Goal: Task Accomplishment & Management: Complete application form

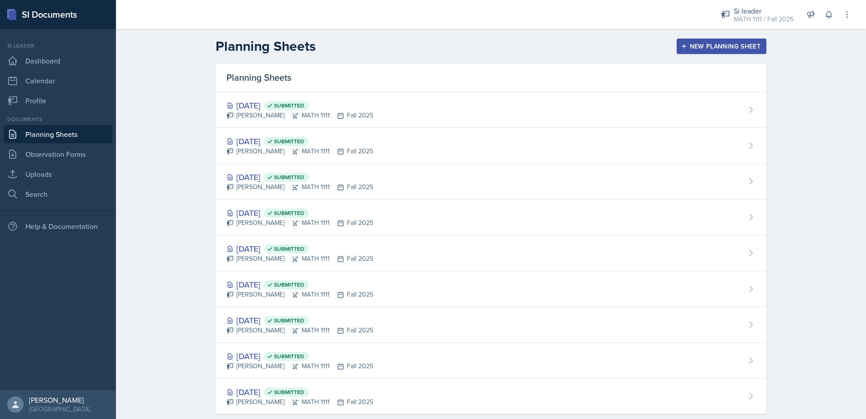
click at [729, 46] on div "New Planning Sheet" at bounding box center [722, 46] width 78 height 7
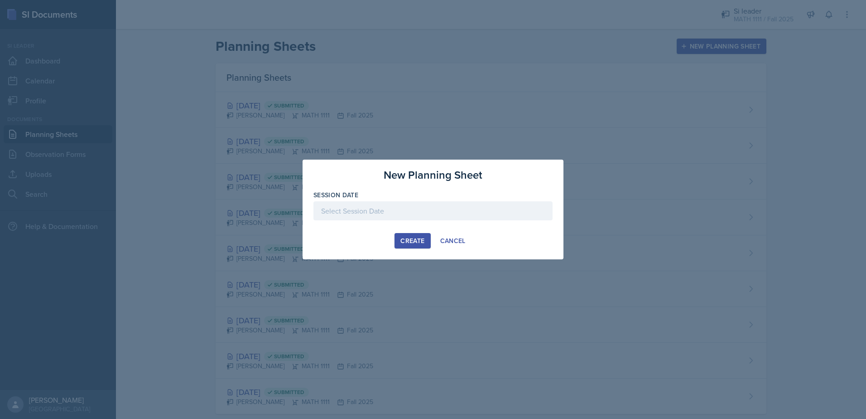
click at [411, 198] on div "Session Date" at bounding box center [432, 194] width 239 height 9
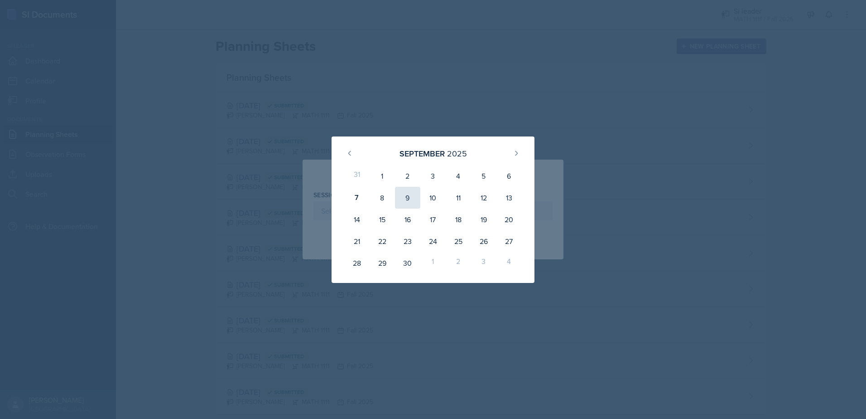
click at [409, 201] on div "9" at bounding box center [407, 198] width 25 height 22
type input "September 9th, 2025"
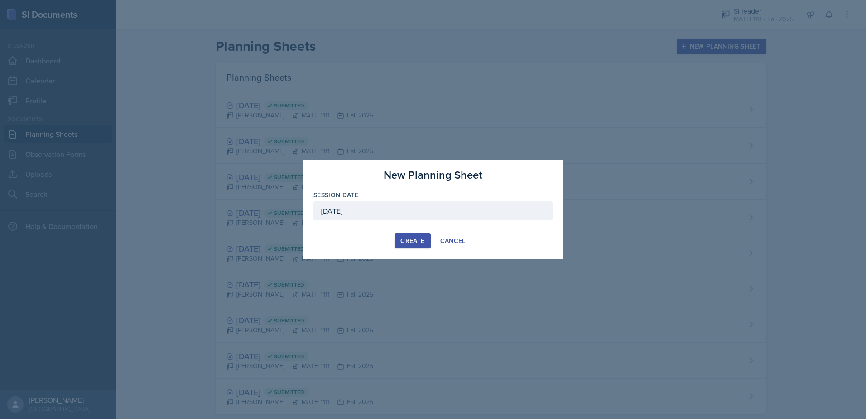
click at [409, 237] on div "Create" at bounding box center [412, 240] width 24 height 7
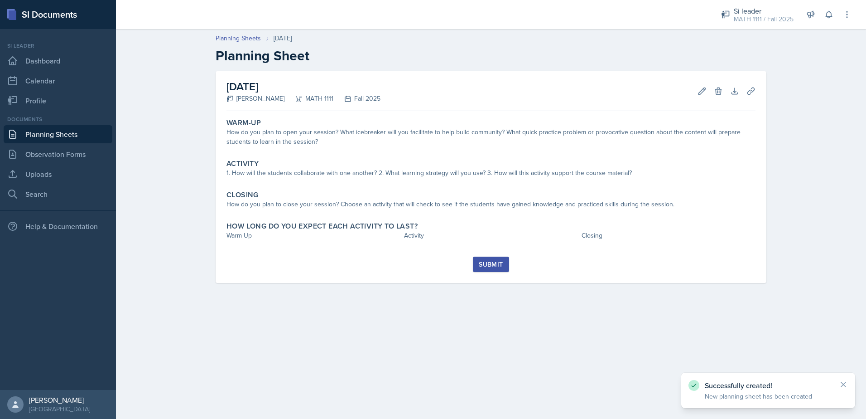
click at [492, 137] on div "How do you plan to open your session? What icebreaker will you facilitate to he…" at bounding box center [491, 136] width 529 height 19
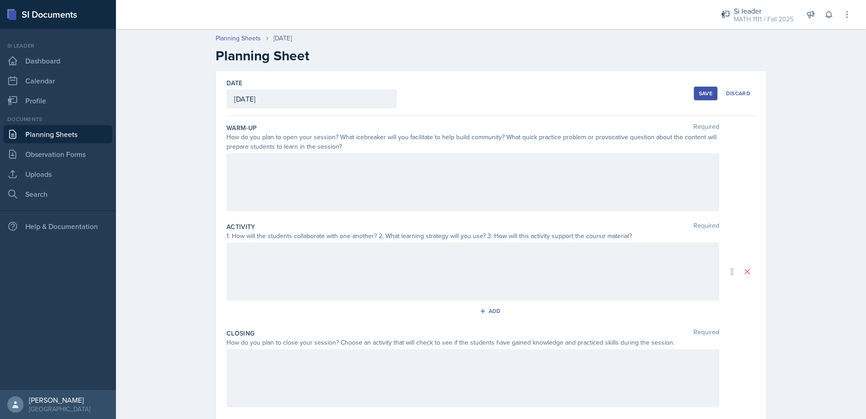
click at [397, 183] on div at bounding box center [473, 182] width 493 height 58
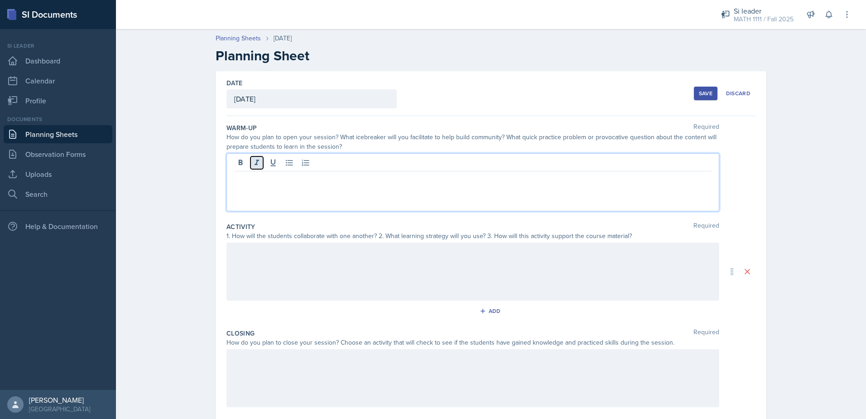
click at [260, 167] on button at bounding box center [257, 162] width 13 height 13
click at [252, 163] on icon at bounding box center [256, 162] width 9 height 9
click at [283, 167] on button at bounding box center [289, 162] width 13 height 13
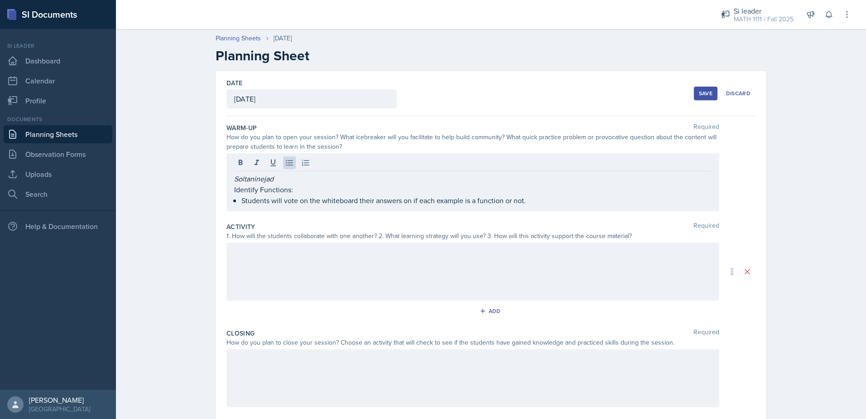
click at [273, 270] on div at bounding box center [473, 271] width 493 height 58
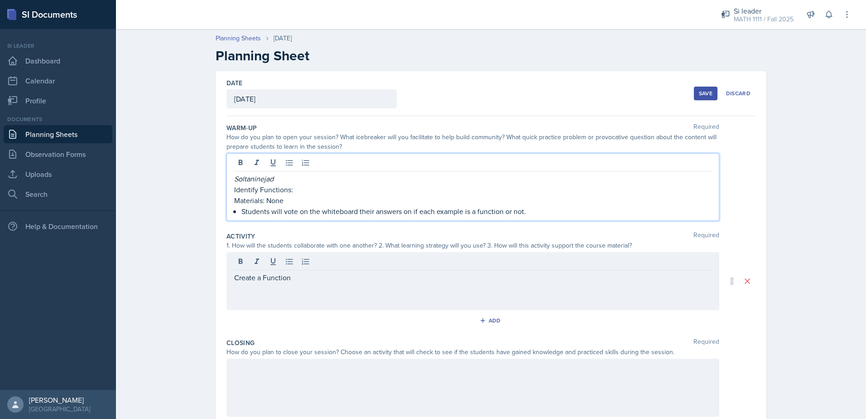
click at [307, 192] on p "Identify Functions:" at bounding box center [472, 189] width 477 height 11
click at [299, 258] on div "Create a Function" at bounding box center [473, 281] width 493 height 58
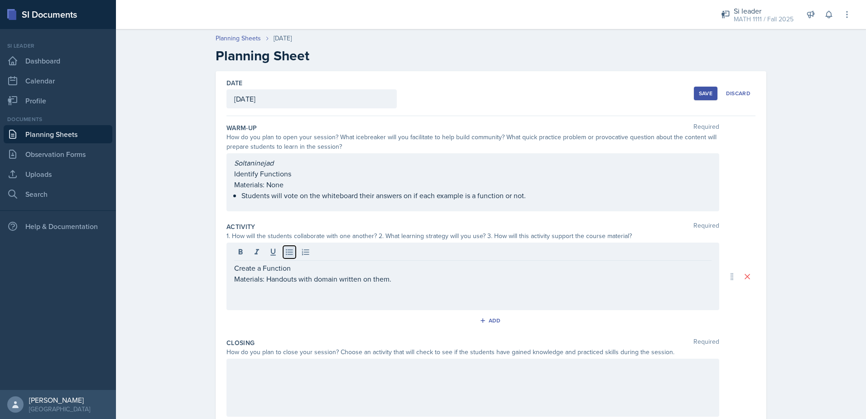
click at [285, 249] on icon at bounding box center [289, 251] width 9 height 9
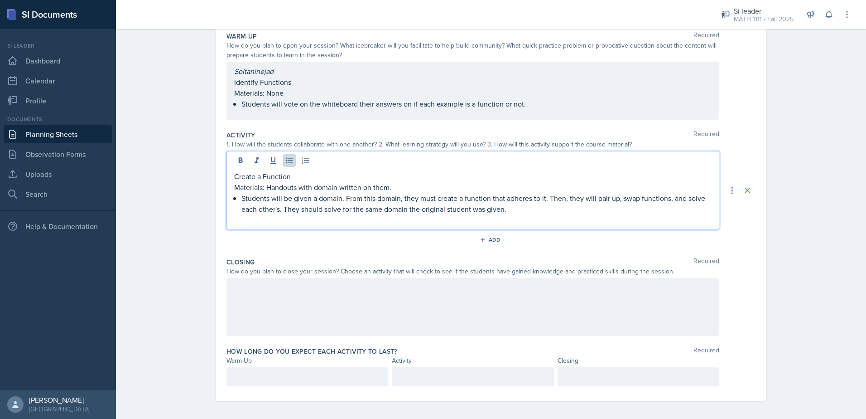
scroll to position [95, 0]
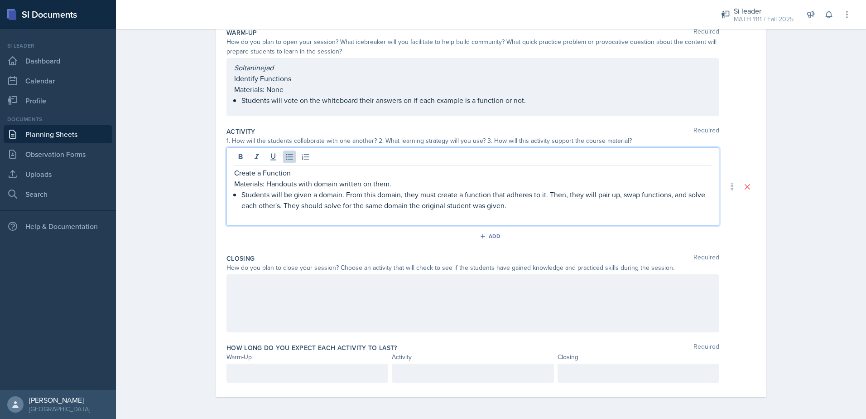
click at [305, 312] on div at bounding box center [473, 303] width 493 height 58
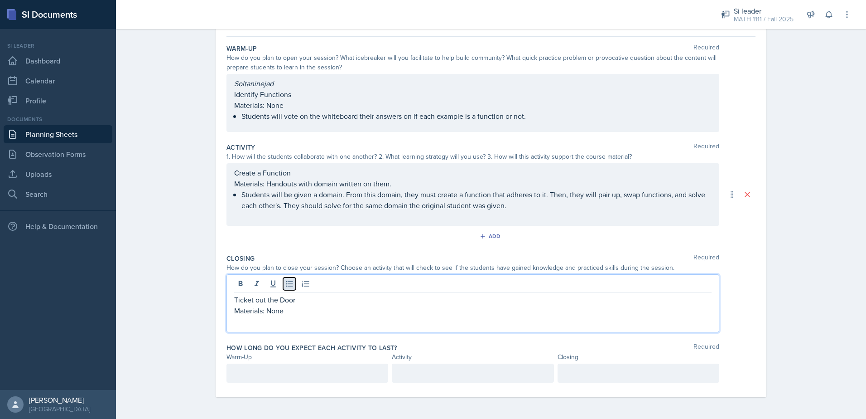
click at [287, 282] on icon at bounding box center [289, 283] width 9 height 9
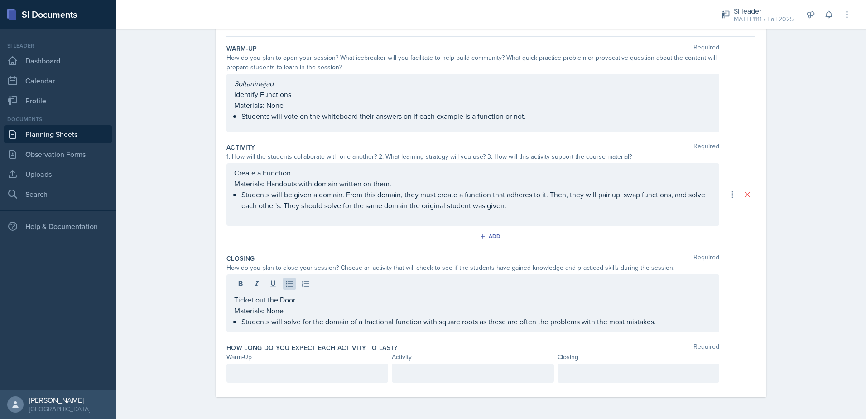
click at [238, 366] on div at bounding box center [308, 372] width 162 height 19
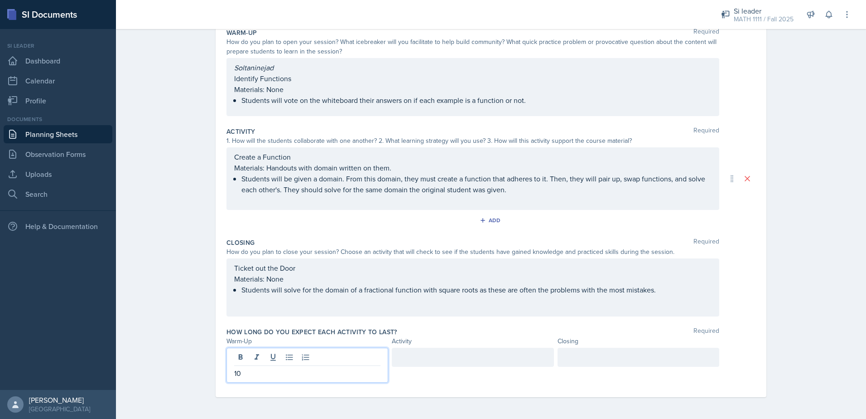
click at [630, 360] on div at bounding box center [639, 356] width 162 height 19
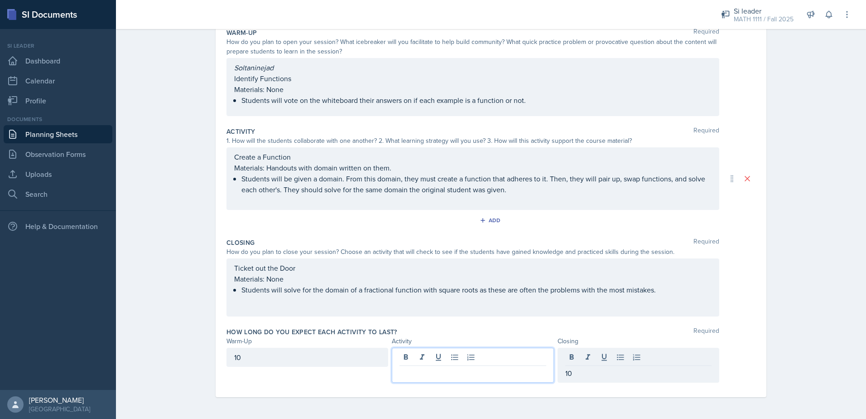
click at [427, 356] on div at bounding box center [473, 364] width 162 height 35
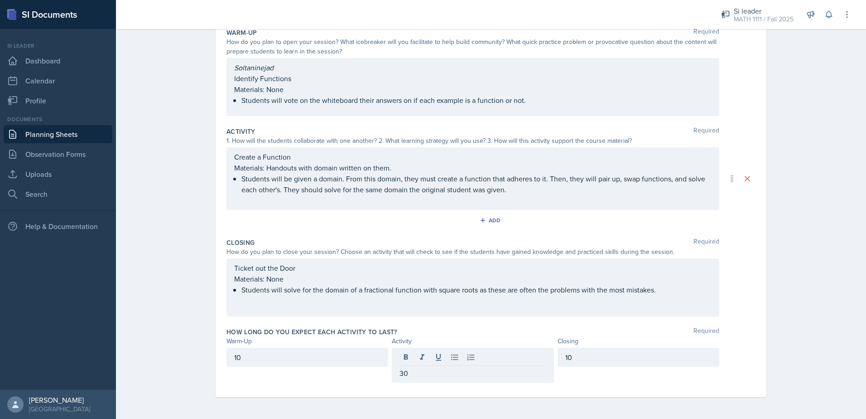
click at [731, 328] on div "How long do you expect each activity to last? Required" at bounding box center [491, 331] width 529 height 9
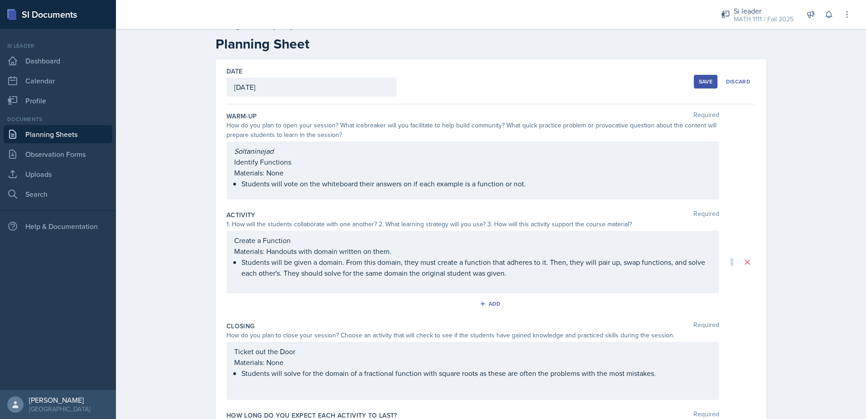
scroll to position [0, 0]
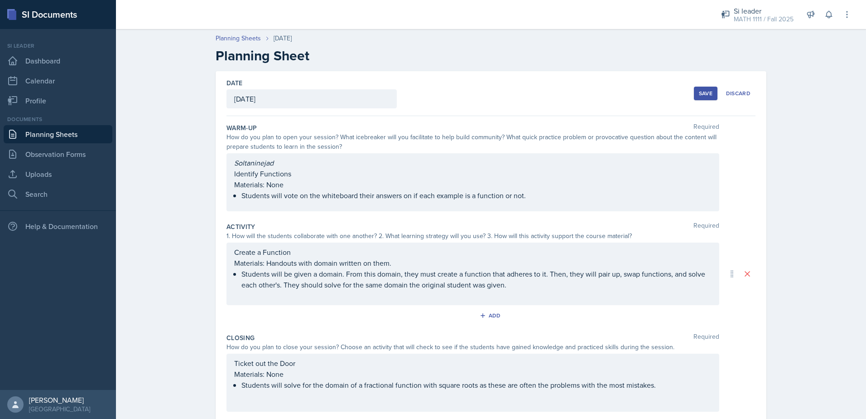
click at [708, 98] on button "Save" at bounding box center [706, 94] width 24 height 14
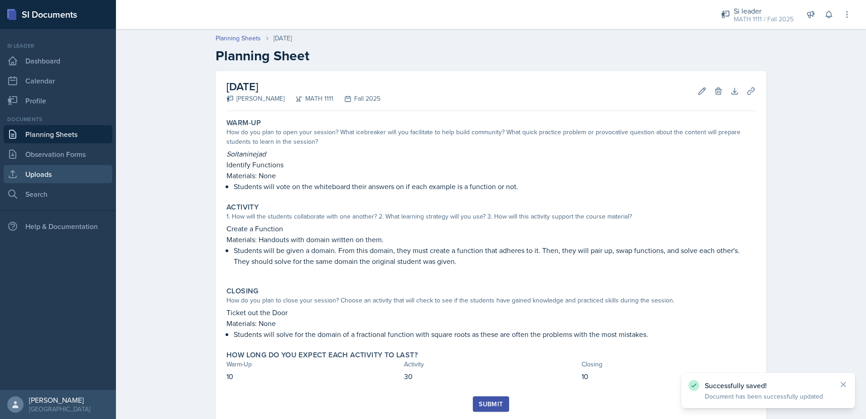
click at [27, 174] on link "Uploads" at bounding box center [58, 174] width 109 height 18
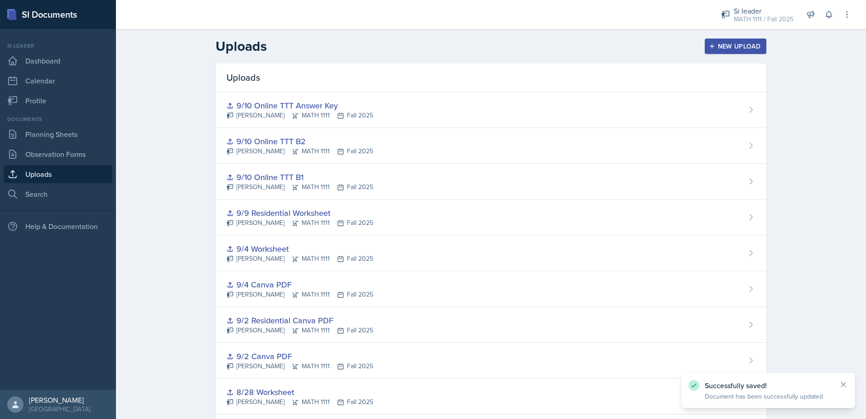
click at [727, 46] on div "New Upload" at bounding box center [736, 46] width 50 height 7
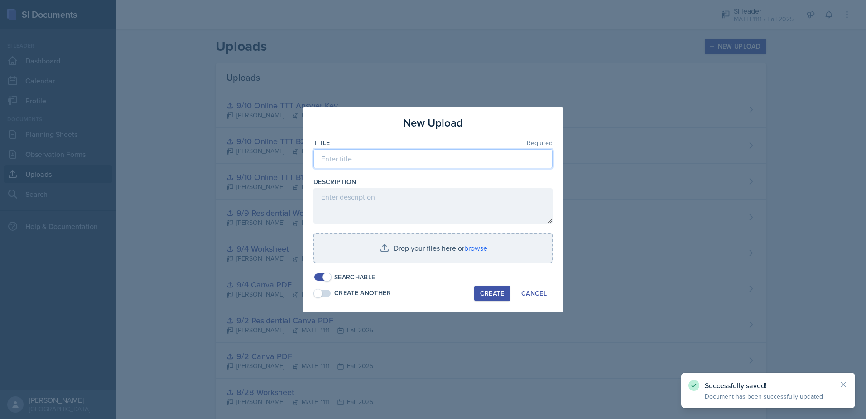
click at [396, 161] on input at bounding box center [432, 158] width 239 height 19
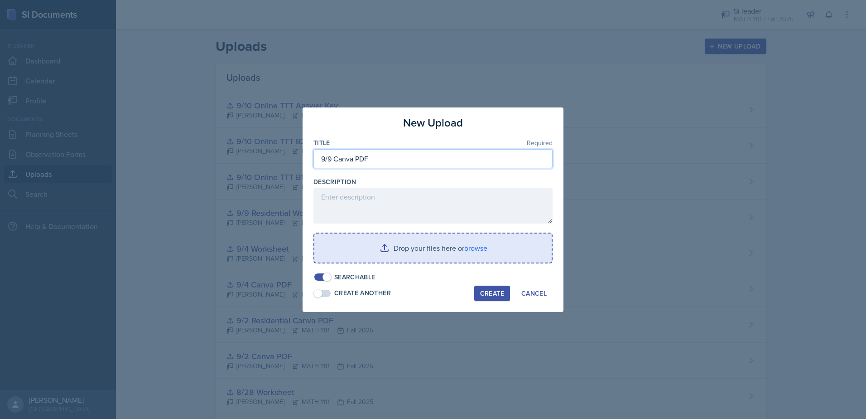
type input "9/9 Canva PDF"
click at [406, 245] on input "file" at bounding box center [432, 247] width 237 height 29
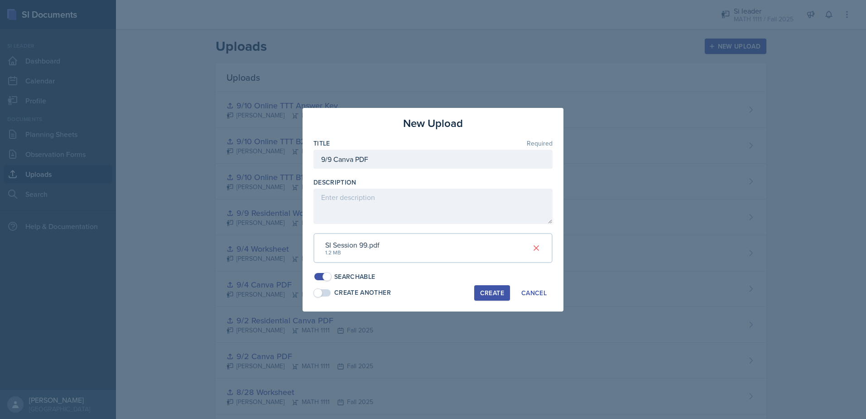
click at [490, 296] on div "Create" at bounding box center [492, 292] width 24 height 7
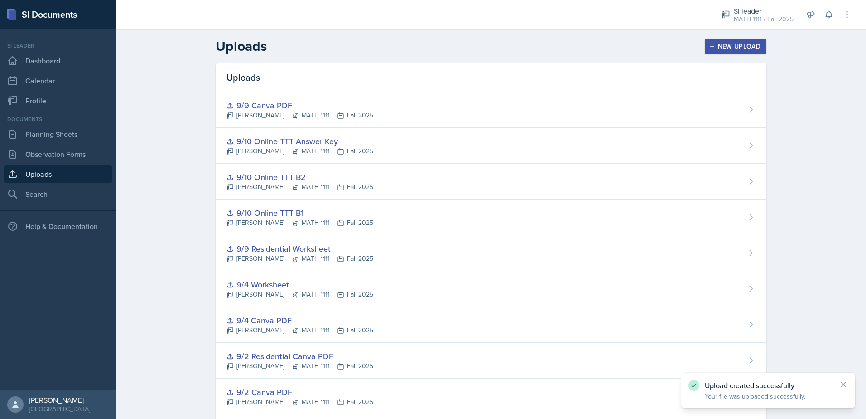
click at [734, 49] on div "New Upload" at bounding box center [736, 46] width 50 height 7
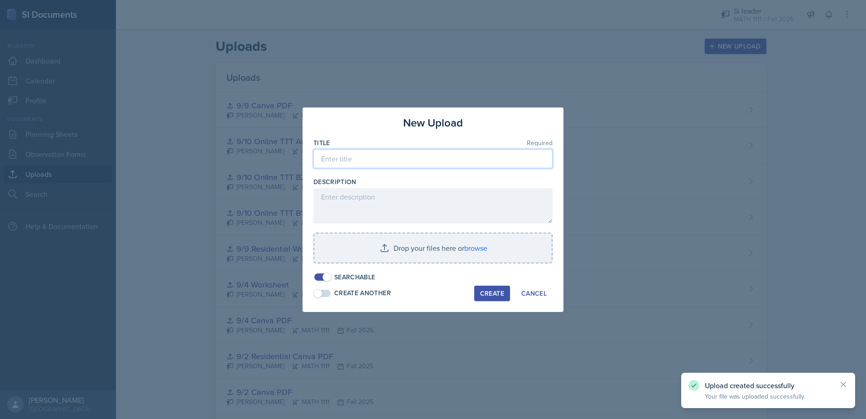
click at [392, 156] on input at bounding box center [432, 158] width 239 height 19
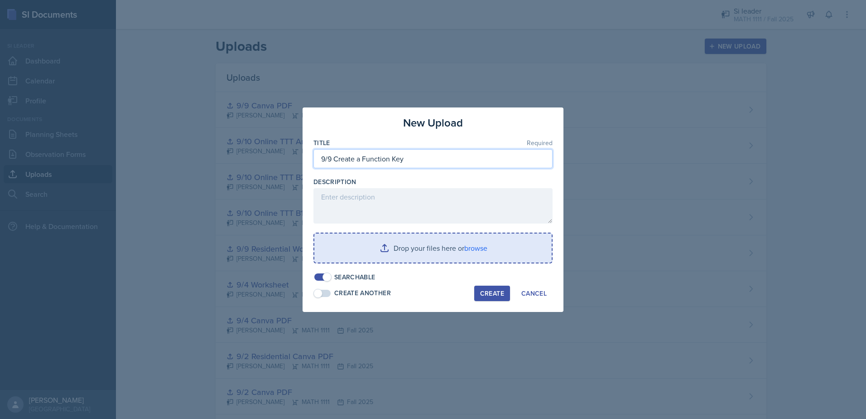
type input "9/9 Create a Function Key"
click at [381, 246] on input "file" at bounding box center [432, 247] width 237 height 29
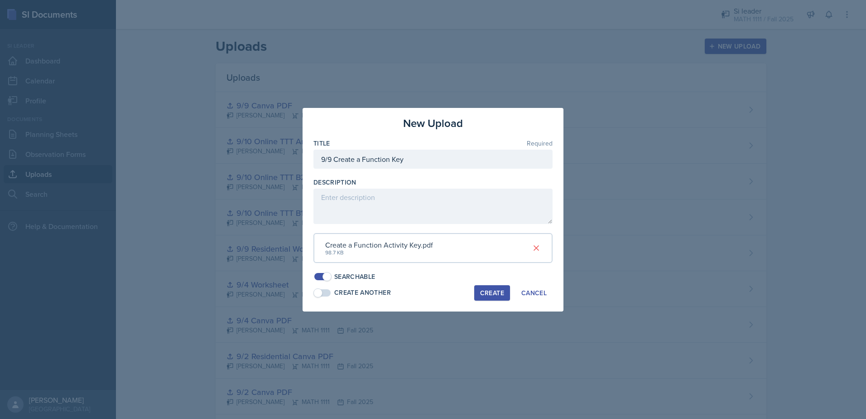
click at [488, 295] on div "Create" at bounding box center [492, 292] width 24 height 7
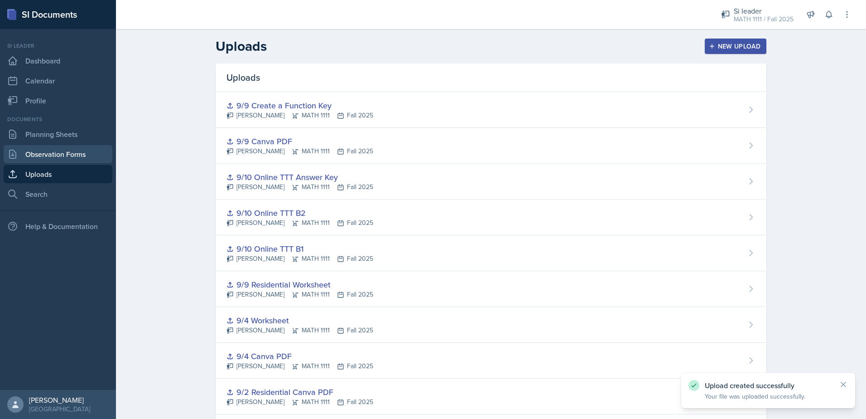
click at [47, 155] on link "Observation Forms" at bounding box center [58, 154] width 109 height 18
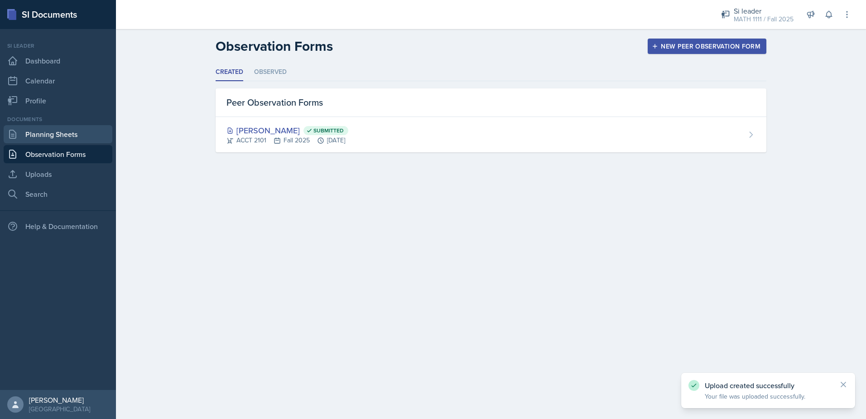
click at [52, 137] on link "Planning Sheets" at bounding box center [58, 134] width 109 height 18
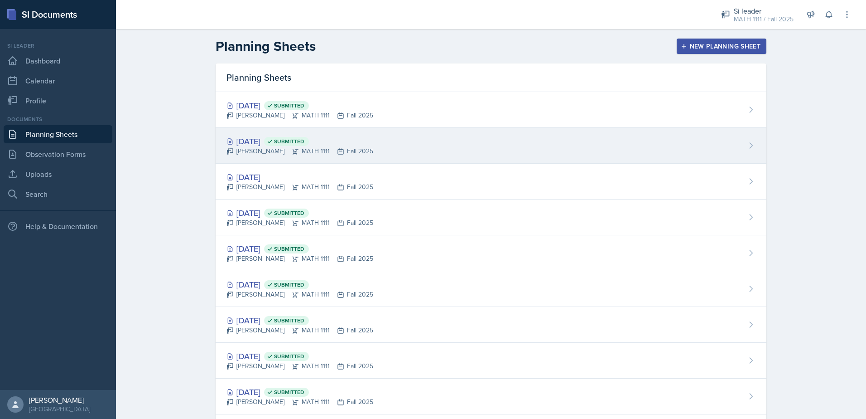
click at [254, 141] on div "Sep 9th, 2025 Submitted" at bounding box center [300, 141] width 147 height 12
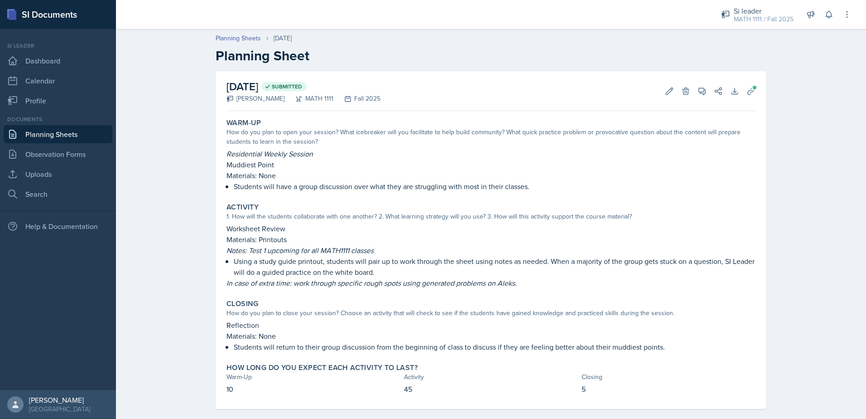
click at [62, 130] on link "Planning Sheets" at bounding box center [58, 134] width 109 height 18
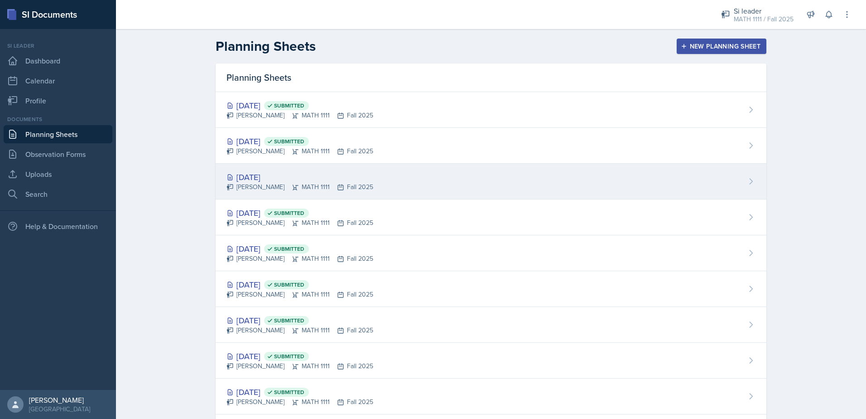
click at [280, 178] on div "[DATE]" at bounding box center [300, 177] width 147 height 12
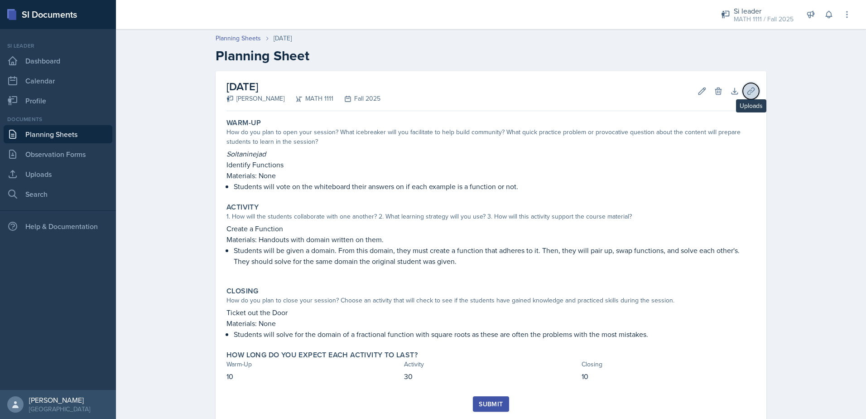
click at [752, 92] on icon at bounding box center [751, 91] width 9 height 9
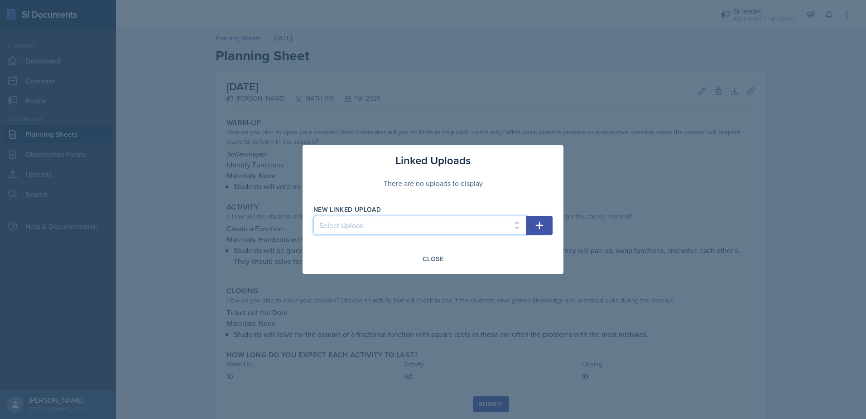
click at [351, 231] on select "Select Upload Mock Session Plan 8/26 Canva PDF 8/28 Canva PDF 8/28 Worksheet 9/…" at bounding box center [419, 225] width 213 height 19
select select "286590fa-3b37-417b-825e-27d22be57fb1"
click at [313, 216] on select "Select Upload Mock Session Plan 8/26 Canva PDF 8/28 Canva PDF 8/28 Worksheet 9/…" at bounding box center [419, 225] width 213 height 19
click at [537, 222] on icon "button" at bounding box center [539, 225] width 11 height 11
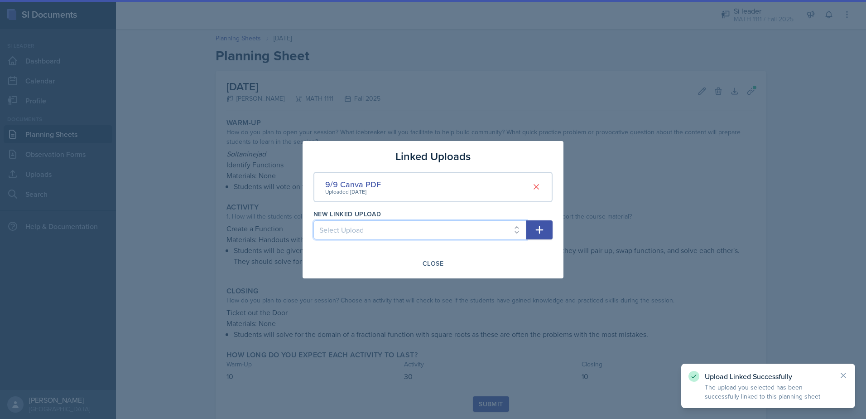
click at [407, 229] on select "Select Upload Mock Session Plan 8/26 Canva PDF 8/28 Canva PDF 8/28 Worksheet 9/…" at bounding box center [419, 229] width 213 height 19
select select "daae2013-61ee-46ee-88d2-69b34d2b75df"
click at [313, 220] on select "Select Upload Mock Session Plan 8/26 Canva PDF 8/28 Canva PDF 8/28 Worksheet 9/…" at bounding box center [419, 229] width 213 height 19
click at [540, 230] on icon "button" at bounding box center [540, 230] width 8 height 8
select select
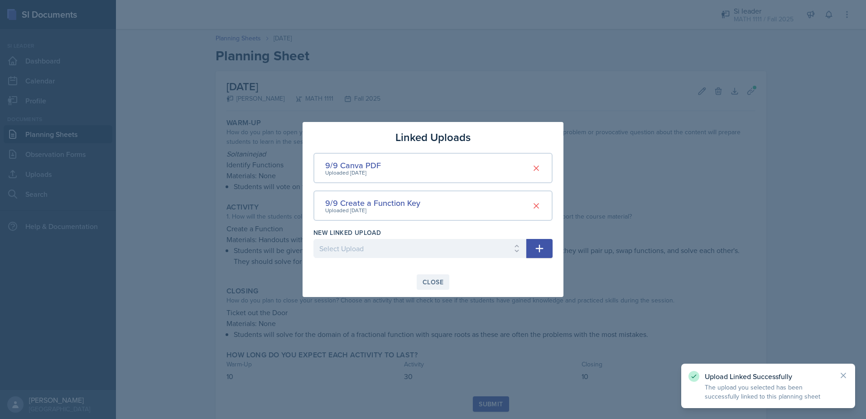
click at [429, 276] on button "Close" at bounding box center [433, 281] width 33 height 15
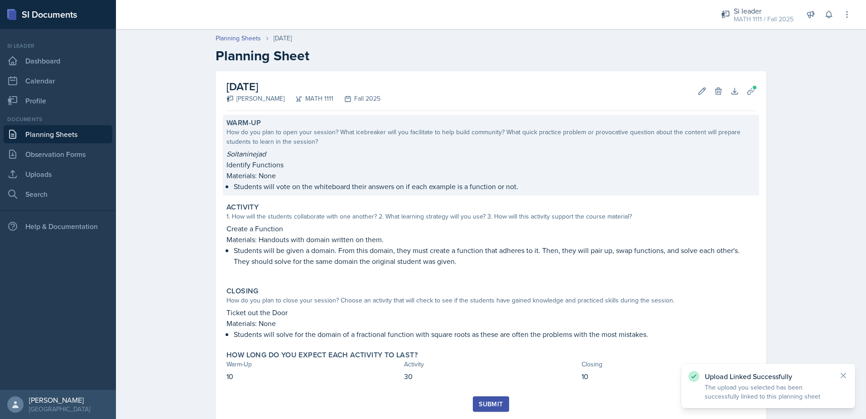
click at [288, 163] on p "Identify Functions" at bounding box center [491, 164] width 529 height 11
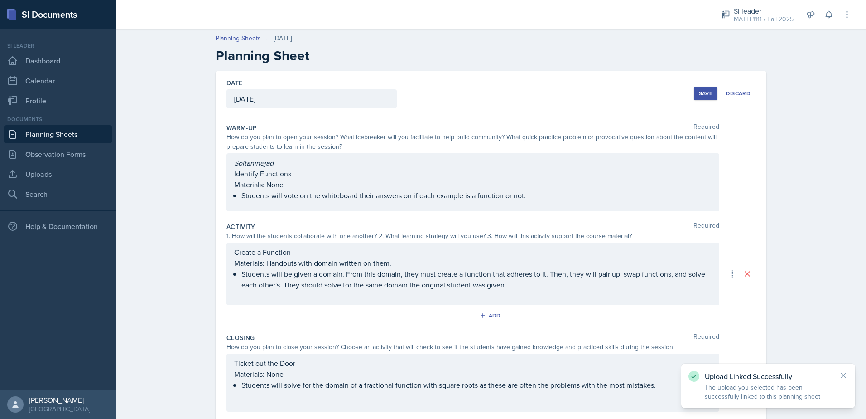
click at [287, 162] on div "Soltaninejad Identify Functions Materials: None Students will vote on the white…" at bounding box center [473, 182] width 493 height 58
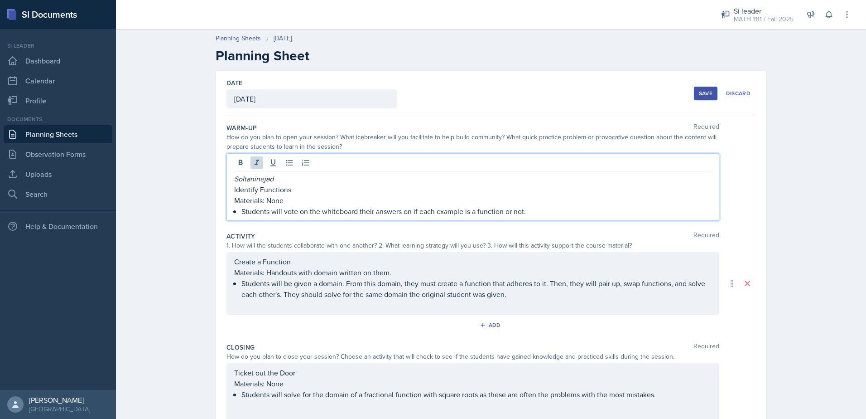
click at [701, 97] on button "Save" at bounding box center [706, 94] width 24 height 14
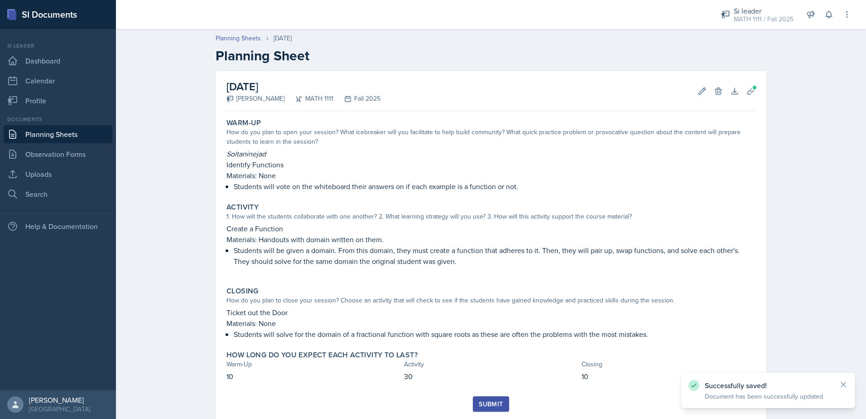
click at [492, 406] on div "Submit" at bounding box center [491, 403] width 24 height 7
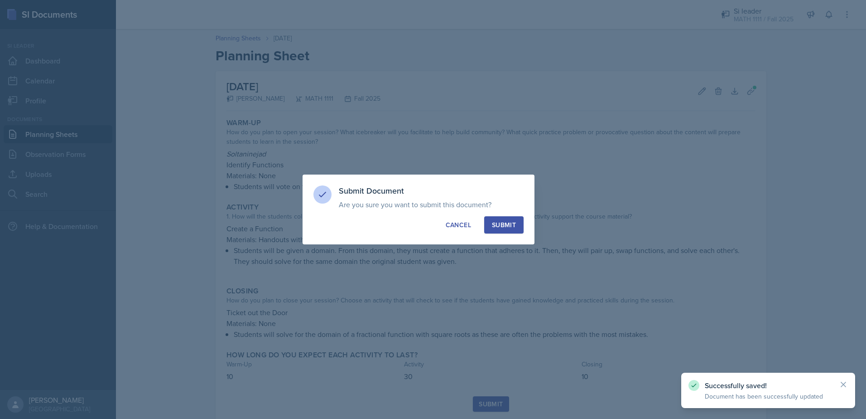
click at [503, 224] on div "Submit" at bounding box center [504, 224] width 24 height 9
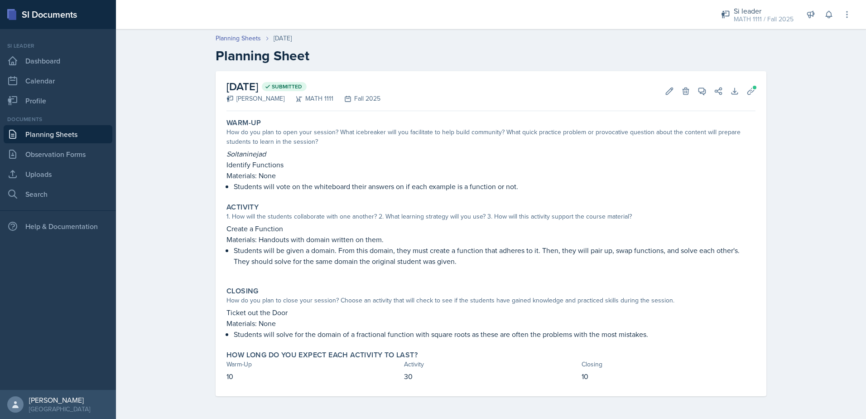
click at [50, 136] on link "Planning Sheets" at bounding box center [58, 134] width 109 height 18
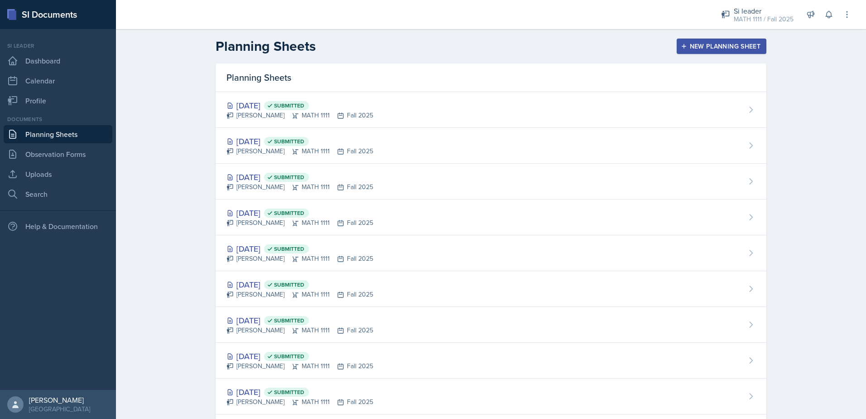
click at [713, 43] on div "New Planning Sheet" at bounding box center [722, 46] width 78 height 7
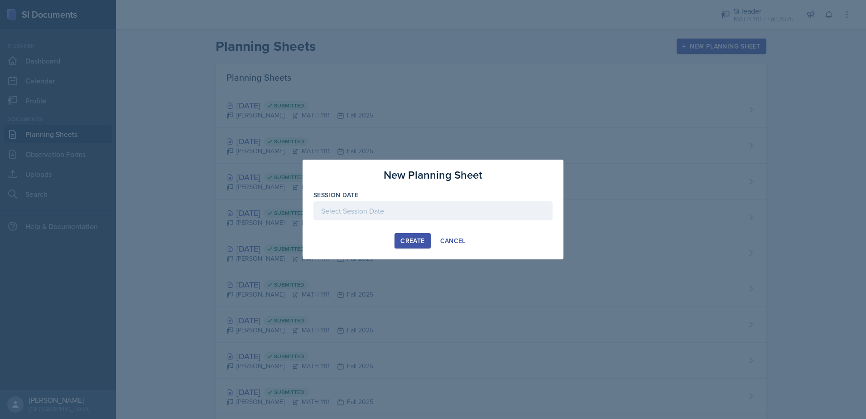
click at [338, 209] on div at bounding box center [432, 210] width 239 height 19
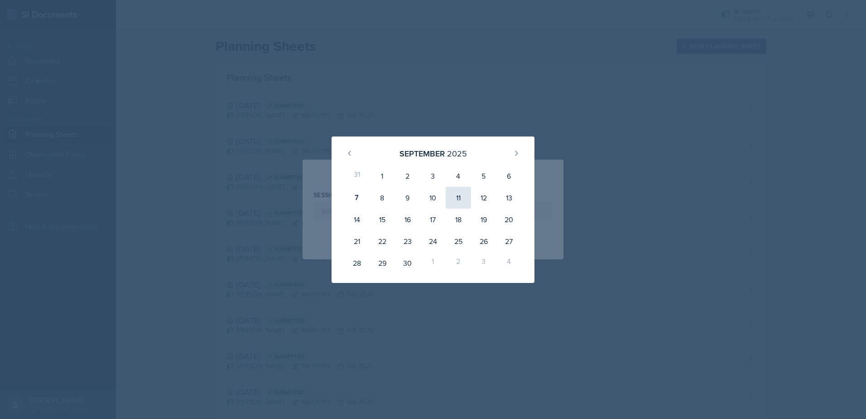
click at [453, 194] on div "11" at bounding box center [458, 198] width 25 height 22
type input "September 11th, 2025"
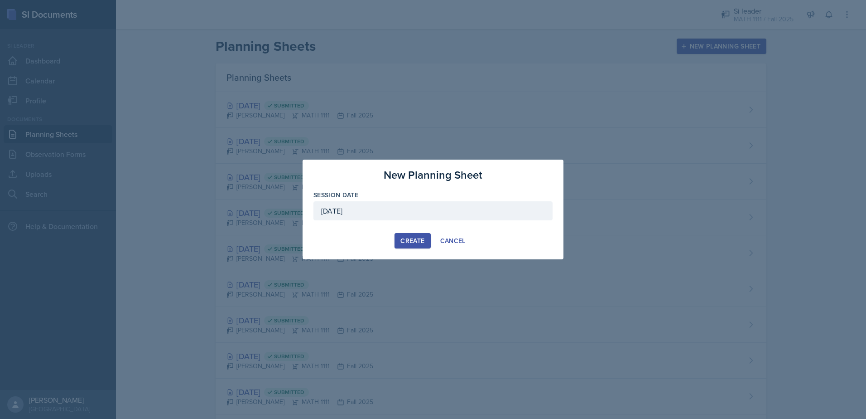
click at [410, 239] on div "Create" at bounding box center [412, 240] width 24 height 7
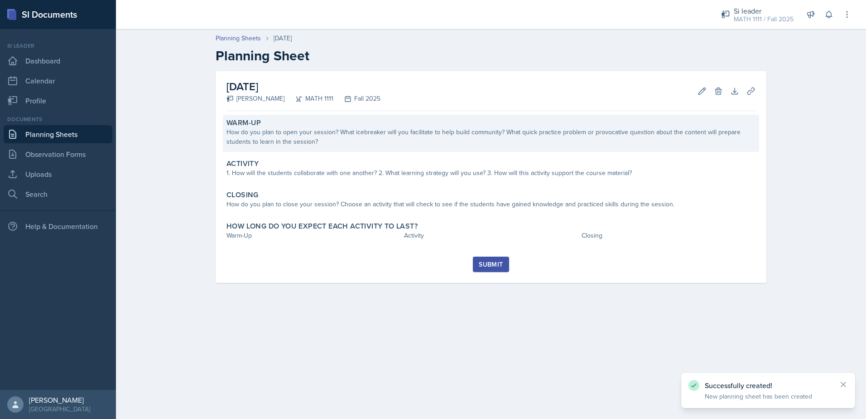
click at [276, 140] on div "How do you plan to open your session? What icebreaker will you facilitate to he…" at bounding box center [491, 136] width 529 height 19
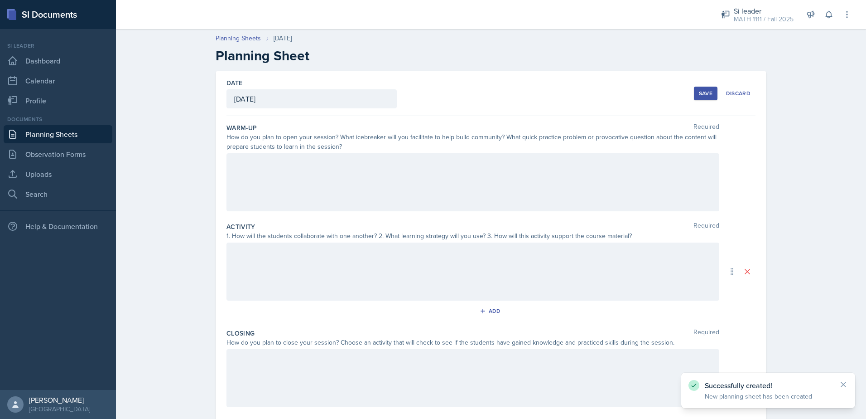
click at [270, 165] on div at bounding box center [473, 182] width 493 height 58
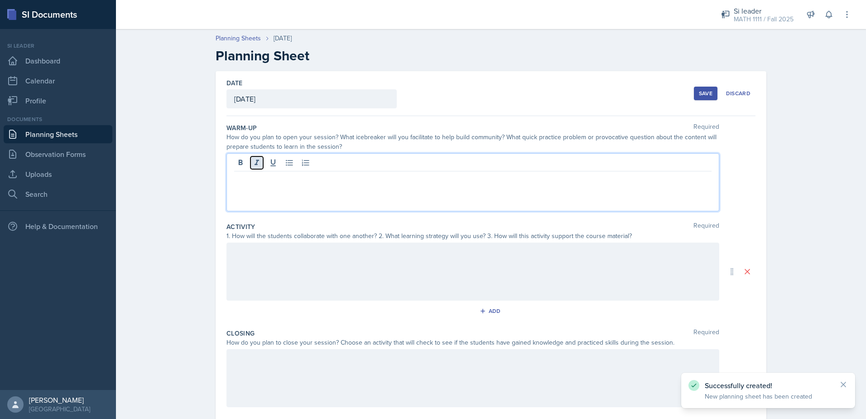
click at [256, 162] on icon at bounding box center [256, 162] width 9 height 9
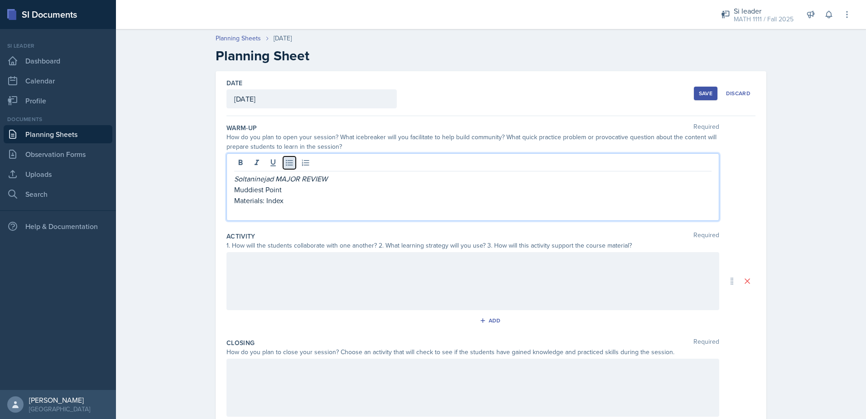
click at [286, 160] on icon at bounding box center [289, 163] width 7 height 6
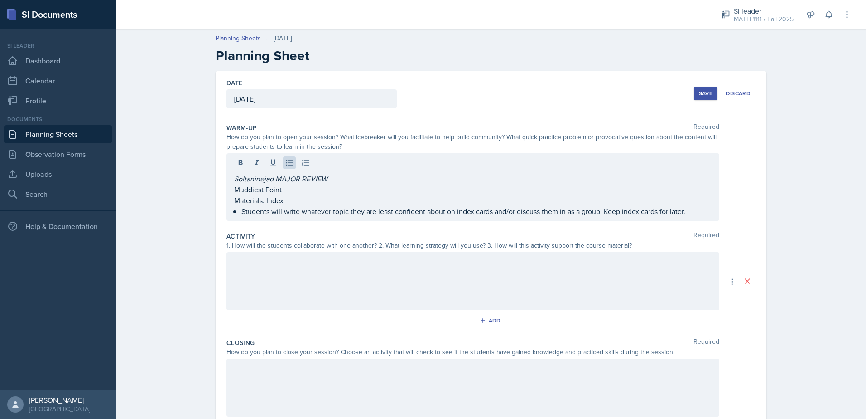
click at [243, 268] on div at bounding box center [473, 281] width 493 height 58
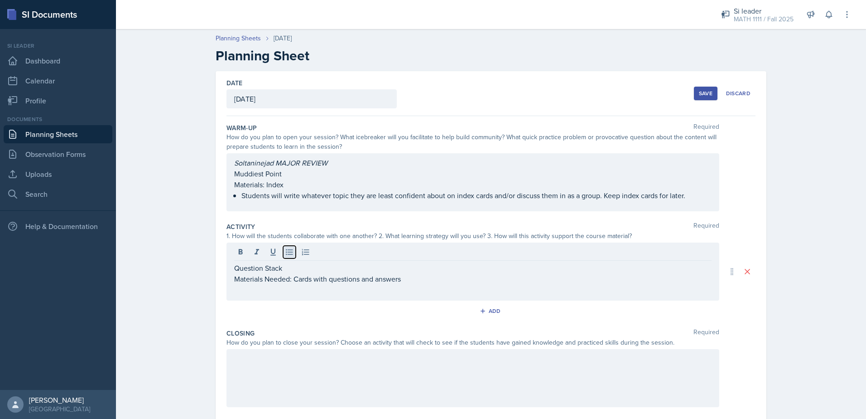
click at [285, 256] on icon at bounding box center [289, 251] width 9 height 9
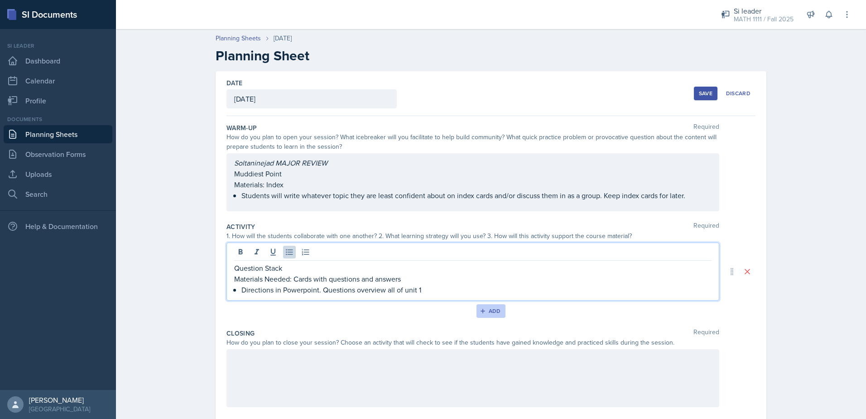
click at [489, 312] on div "Add" at bounding box center [491, 310] width 19 height 7
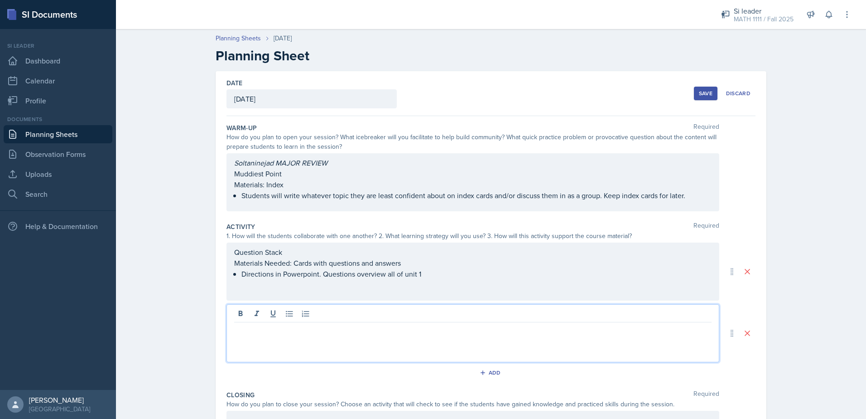
click at [326, 318] on div at bounding box center [473, 333] width 493 height 58
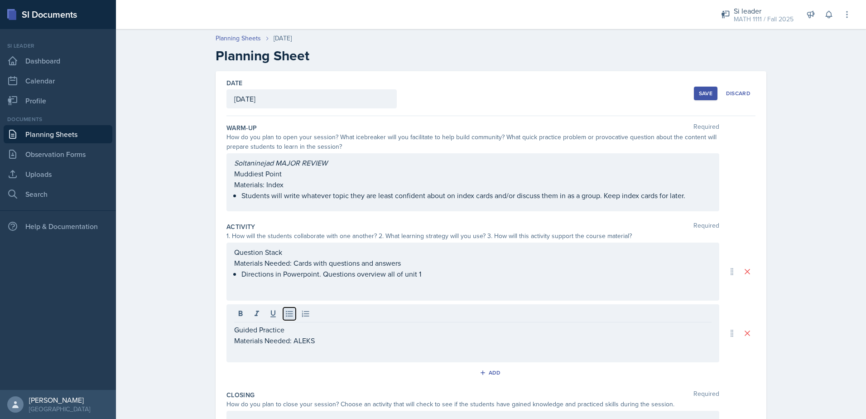
click at [291, 314] on button at bounding box center [289, 313] width 13 height 13
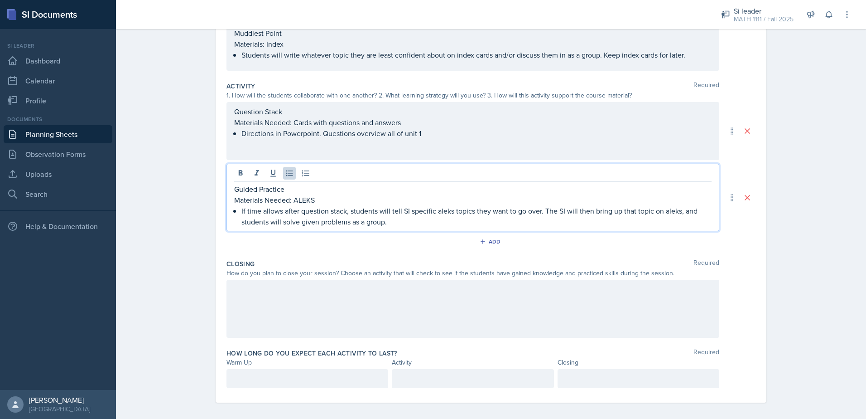
scroll to position [146, 0]
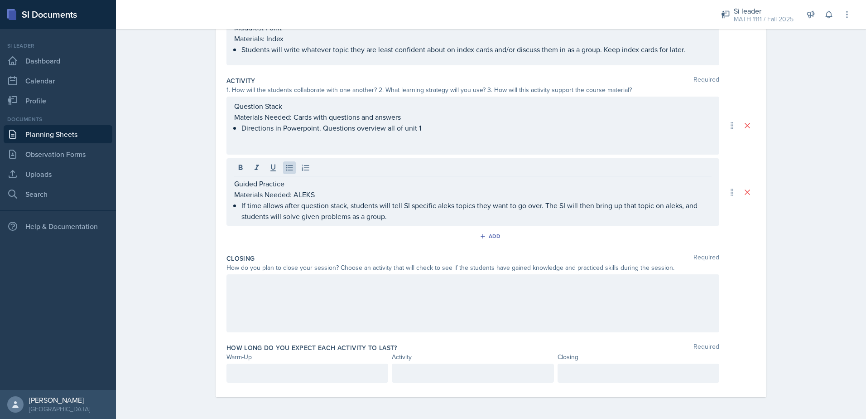
click at [355, 303] on div at bounding box center [473, 303] width 493 height 58
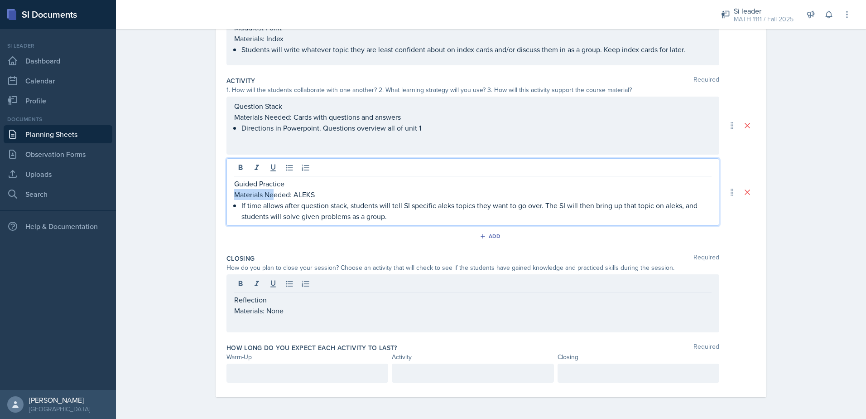
drag, startPoint x: 286, startPoint y: 188, endPoint x: 272, endPoint y: 193, distance: 15.1
click at [272, 193] on p "Materials Needed: ALEKS" at bounding box center [472, 194] width 477 height 11
click at [268, 195] on p "Materials Needed: ALEKS" at bounding box center [472, 194] width 477 height 11
drag, startPoint x: 260, startPoint y: 197, endPoint x: 288, endPoint y: 194, distance: 28.2
click at [288, 194] on p "Materials Needed: ALEKS" at bounding box center [472, 194] width 477 height 11
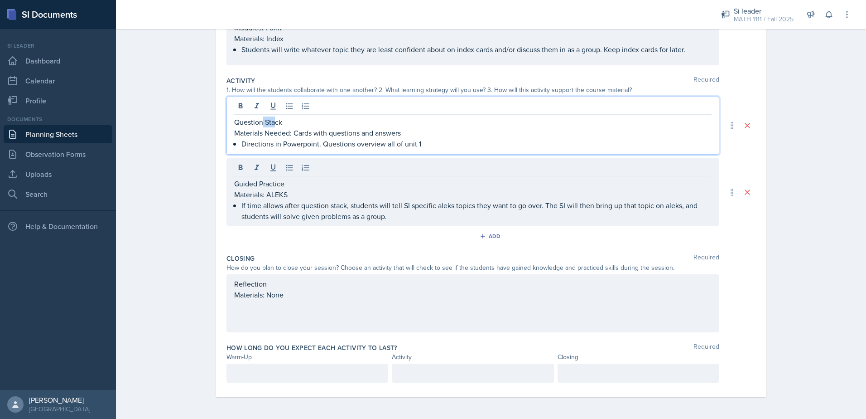
drag, startPoint x: 259, startPoint y: 115, endPoint x: 272, endPoint y: 119, distance: 14.1
click at [272, 119] on div "Question Stack Materials Needed: Cards with questions and answers Directions in…" at bounding box center [472, 132] width 477 height 33
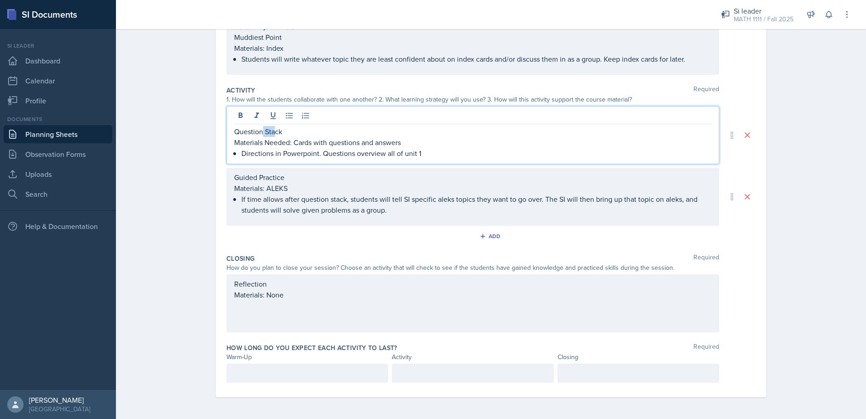
scroll to position [136, 0]
click at [261, 137] on p "Materials Needed: Cards with questions and answers" at bounding box center [472, 142] width 477 height 11
drag, startPoint x: 258, startPoint y: 143, endPoint x: 287, endPoint y: 144, distance: 29.0
click at [287, 144] on p "Materials Needed: Cards with questions and answers" at bounding box center [472, 142] width 477 height 11
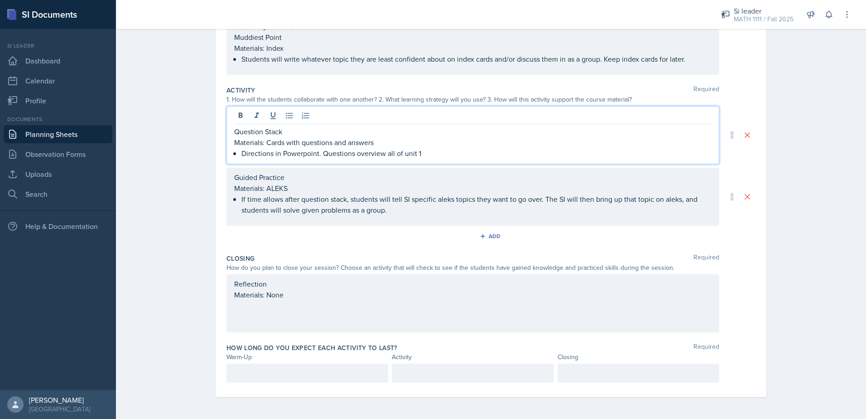
click at [404, 212] on p "If time allows after question stack, students will tell SI specific aleks topic…" at bounding box center [476, 204] width 470 height 22
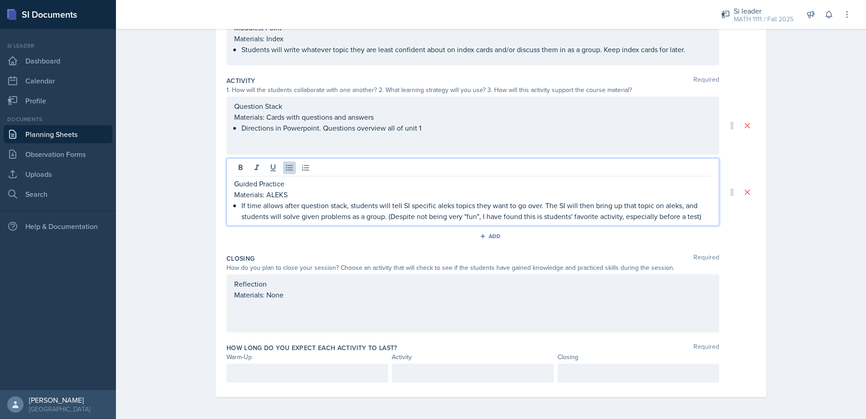
click at [464, 287] on div "Reflection Materials: None" at bounding box center [473, 303] width 493 height 58
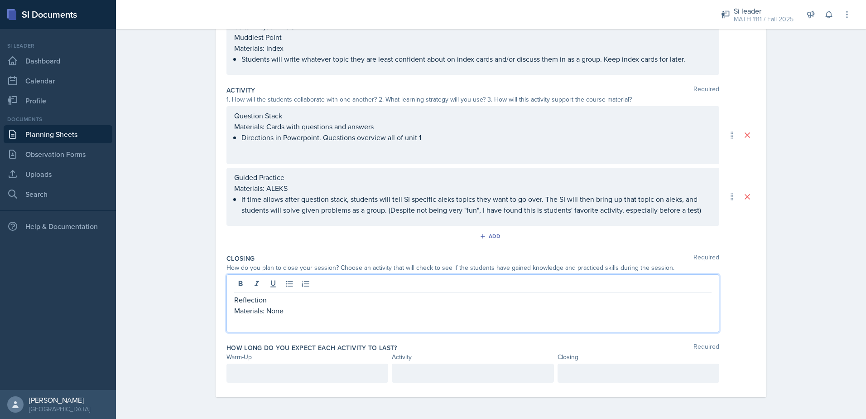
scroll to position [136, 0]
click at [320, 322] on div "Reflection Materials: None" at bounding box center [473, 303] width 493 height 58
click at [313, 310] on p "Materials: None" at bounding box center [472, 310] width 477 height 11
click at [285, 280] on icon at bounding box center [289, 283] width 9 height 9
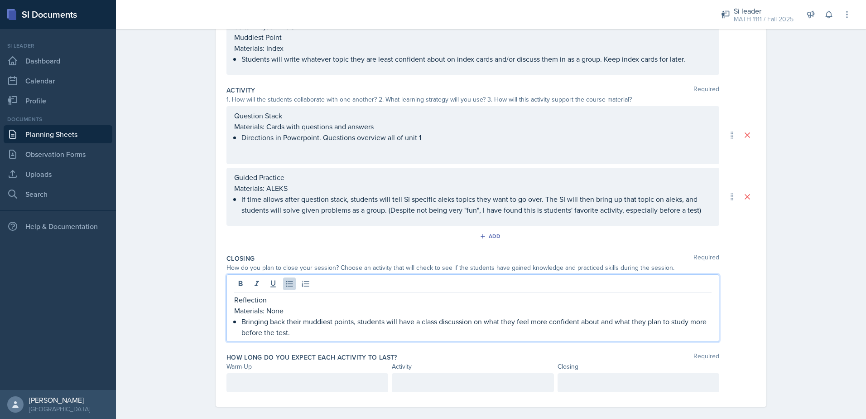
click at [242, 386] on div at bounding box center [308, 382] width 162 height 19
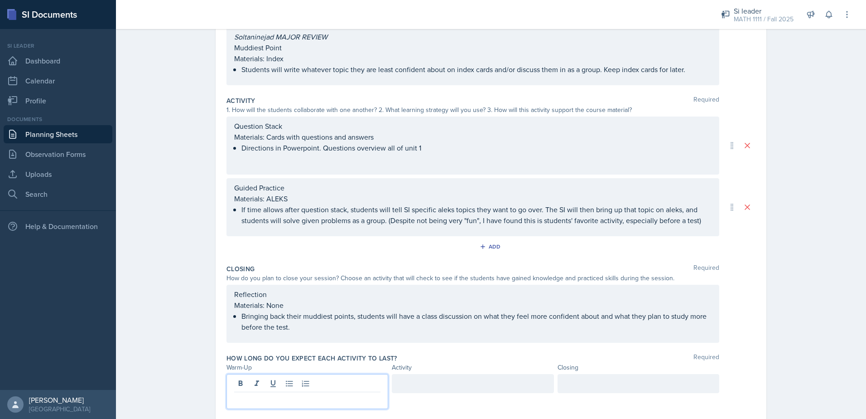
scroll to position [127, 0]
click at [653, 384] on div at bounding box center [639, 390] width 162 height 35
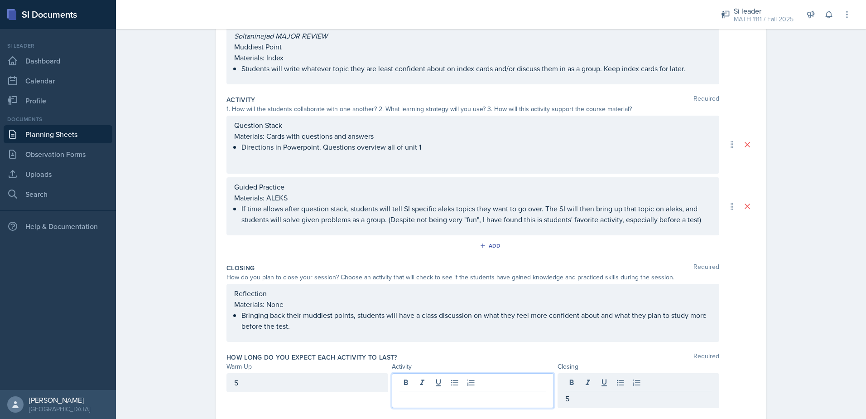
click at [461, 383] on div at bounding box center [473, 390] width 162 height 35
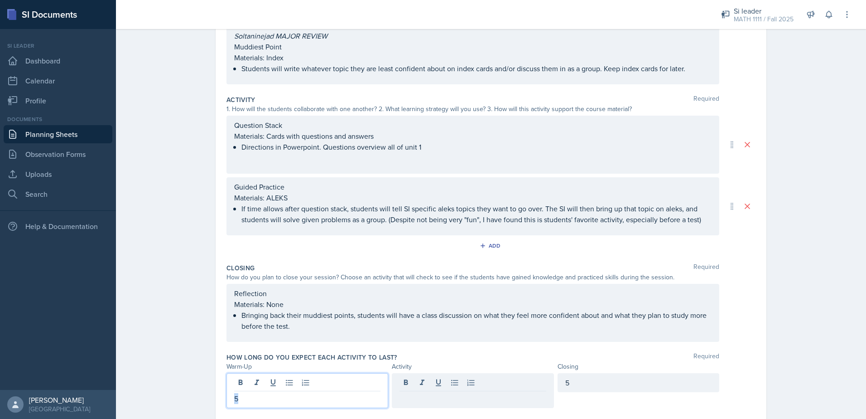
drag, startPoint x: 272, startPoint y: 381, endPoint x: 142, endPoint y: 382, distance: 130.5
click at [142, 382] on div "Planning Sheets Sep 11th, 2025 Planning Sheet Date September 11th, 2025 Septemb…" at bounding box center [491, 171] width 750 height 546
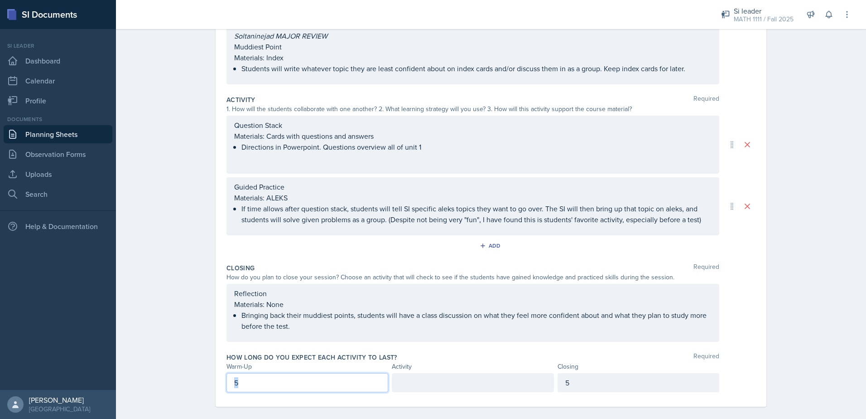
scroll to position [111, 0]
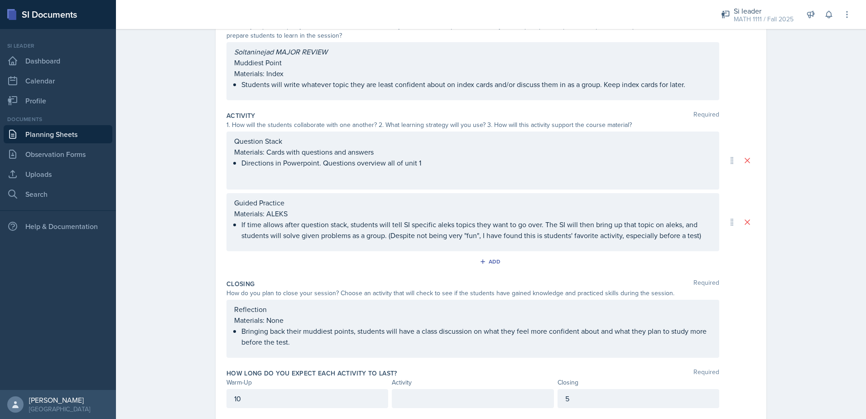
drag, startPoint x: 661, startPoint y: 405, endPoint x: 482, endPoint y: 393, distance: 179.4
click at [482, 393] on div "10 5" at bounding box center [473, 398] width 493 height 19
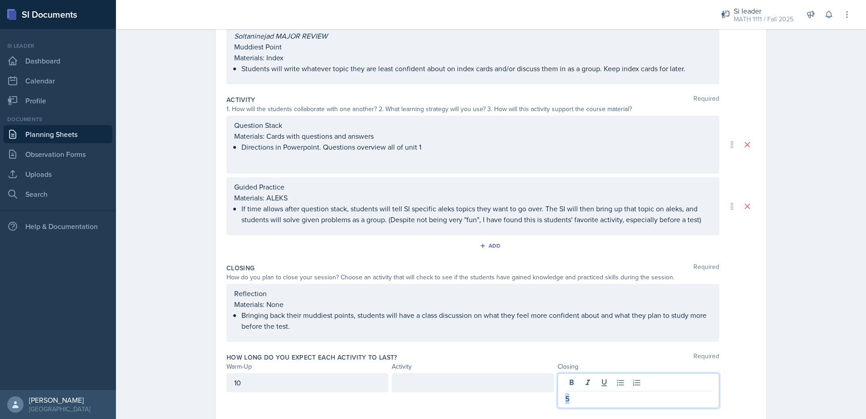
drag, startPoint x: 570, startPoint y: 398, endPoint x: 549, endPoint y: 397, distance: 20.9
click at [549, 397] on div "10 5" at bounding box center [473, 390] width 493 height 35
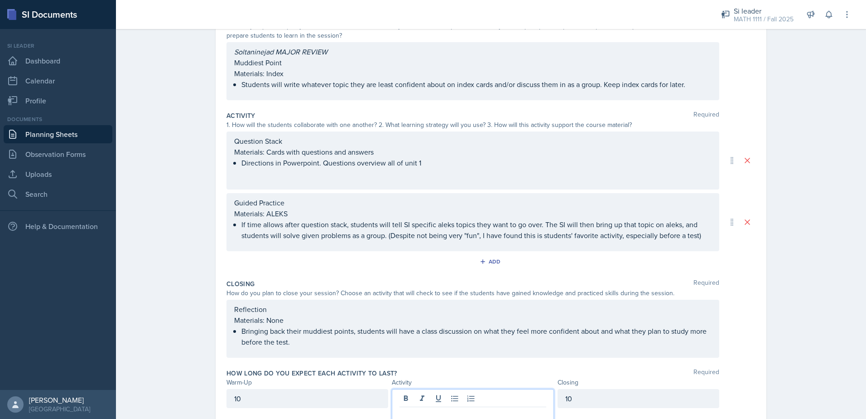
click at [529, 394] on div at bounding box center [473, 406] width 162 height 35
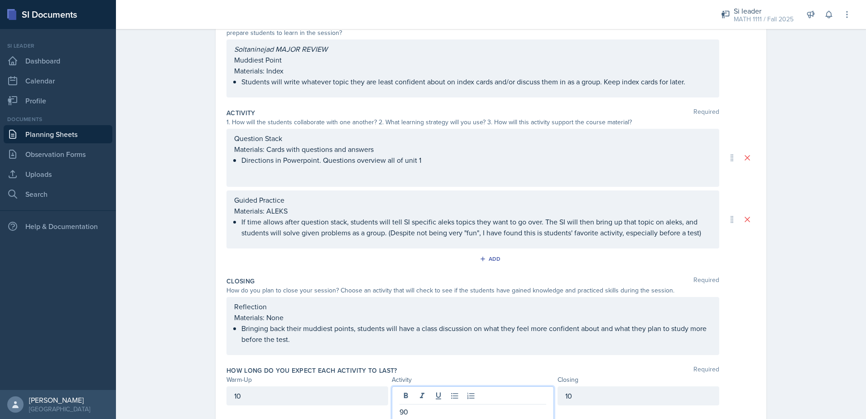
click at [792, 318] on div "Planning Sheets Sep 11th, 2025 Planning Sheet Date September 11th, 2025 Septemb…" at bounding box center [491, 184] width 750 height 546
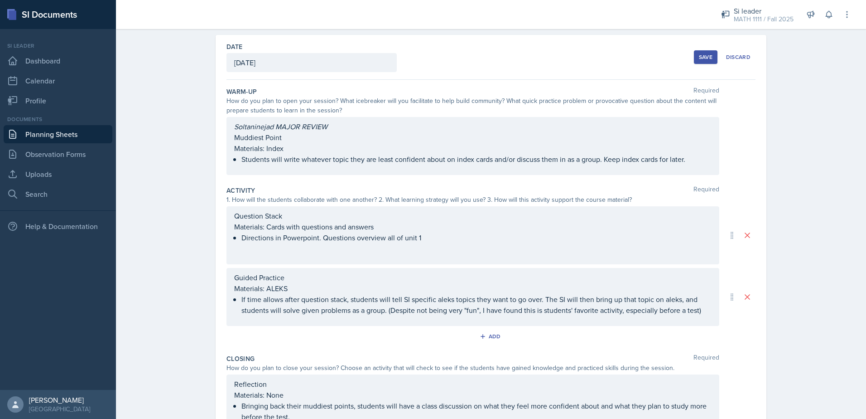
scroll to position [0, 0]
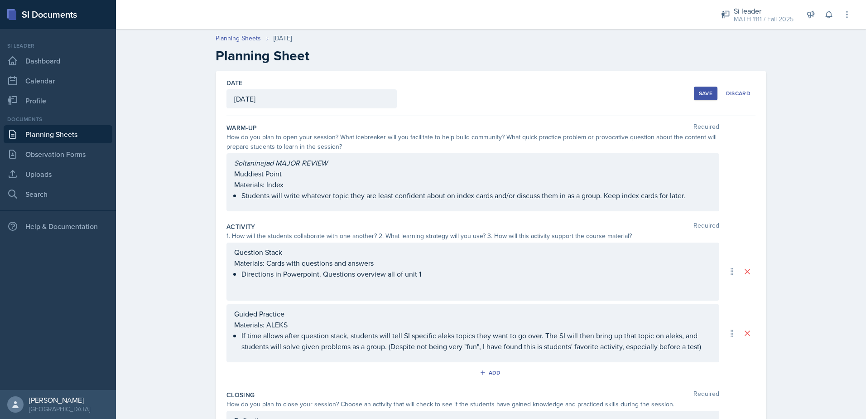
click at [695, 95] on button "Save" at bounding box center [706, 94] width 24 height 14
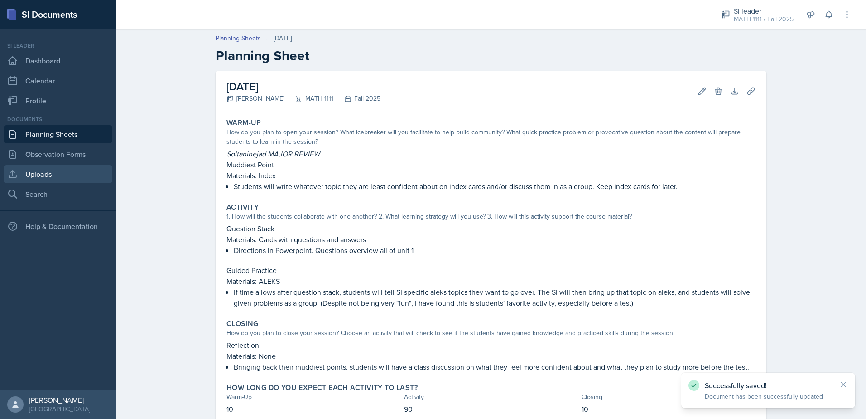
click at [52, 177] on link "Uploads" at bounding box center [58, 174] width 109 height 18
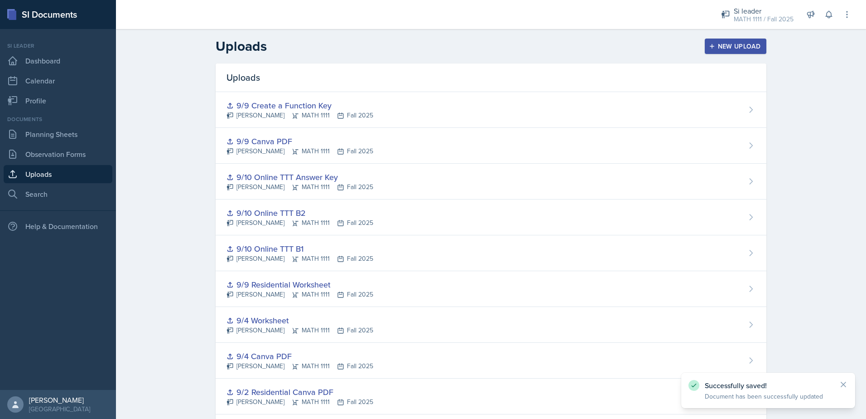
click at [723, 48] on div "New Upload" at bounding box center [736, 46] width 50 height 7
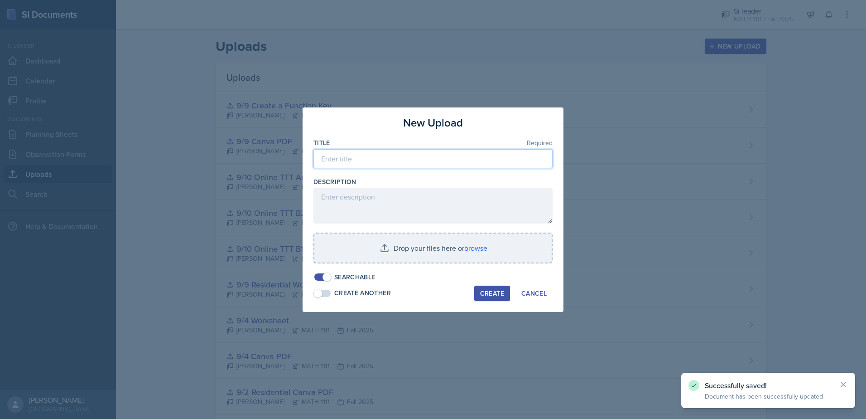
click at [329, 157] on input at bounding box center [432, 158] width 239 height 19
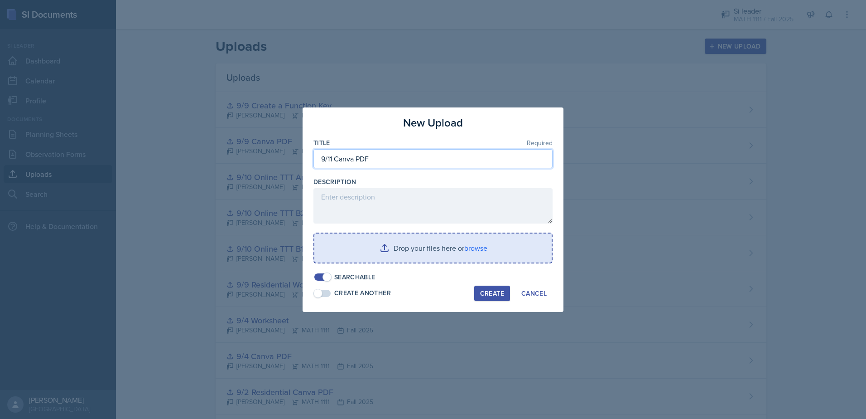
type input "9/11 Canva PDF"
click at [400, 256] on input "file" at bounding box center [432, 247] width 237 height 29
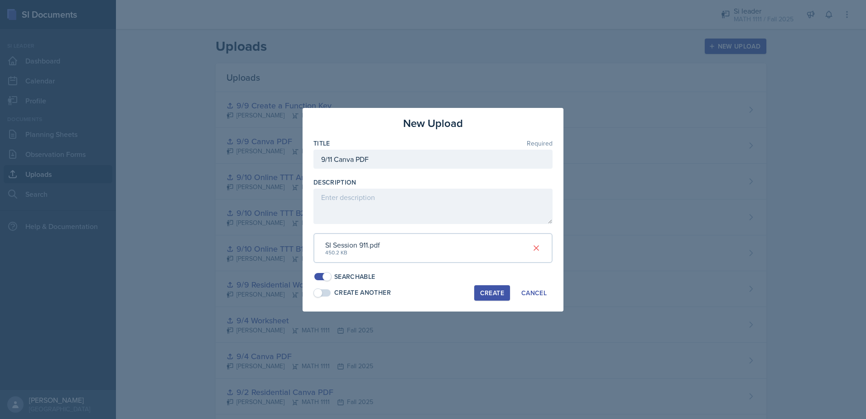
click at [501, 293] on div "Create" at bounding box center [492, 292] width 24 height 7
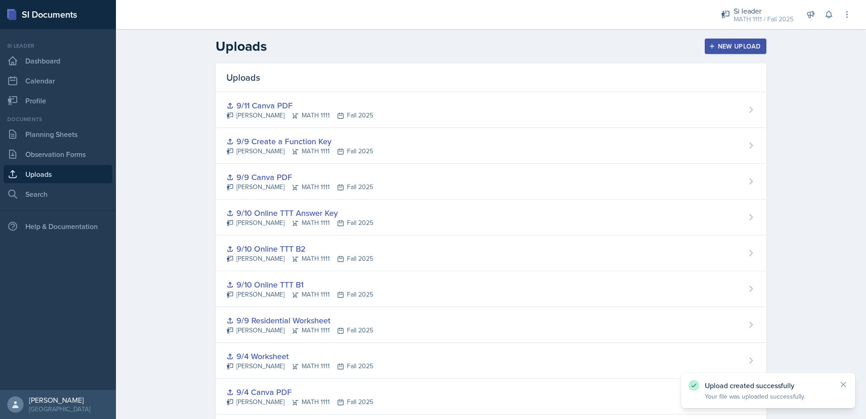
click at [714, 47] on div "New Upload" at bounding box center [736, 46] width 50 height 7
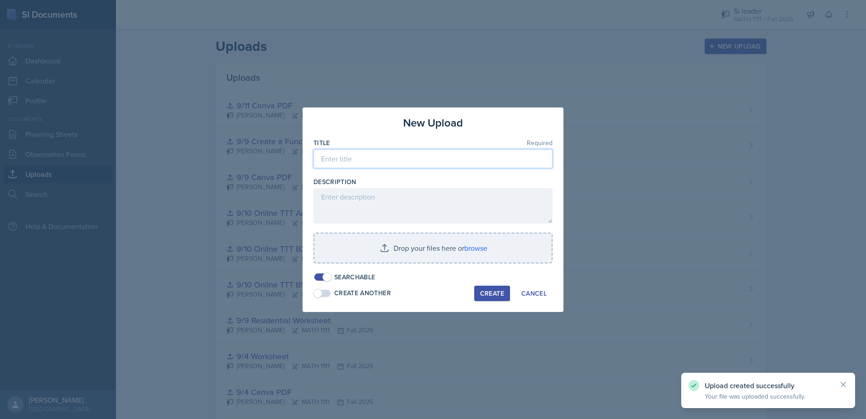
click at [416, 167] on input at bounding box center [432, 158] width 239 height 19
type input "8"
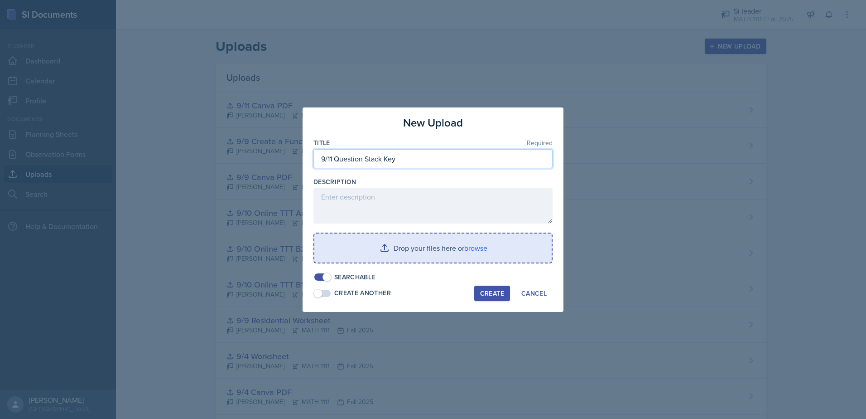
type input "9/11 Question Stack Key"
click at [437, 253] on input "file" at bounding box center [432, 247] width 237 height 29
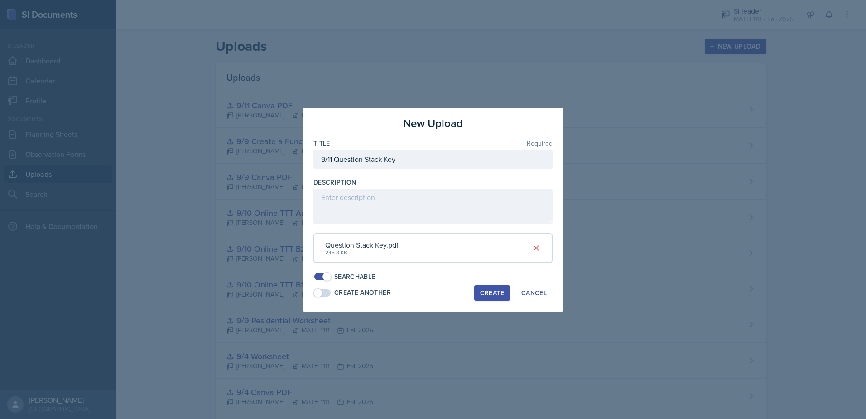
click at [487, 293] on div "Create" at bounding box center [492, 292] width 24 height 7
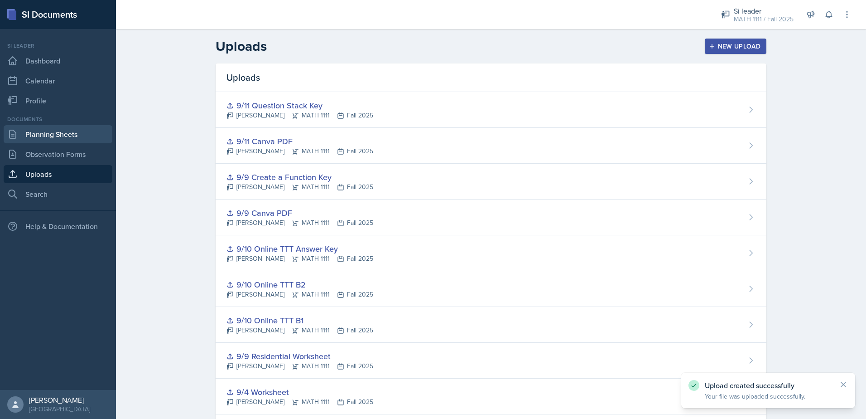
click at [62, 134] on link "Planning Sheets" at bounding box center [58, 134] width 109 height 18
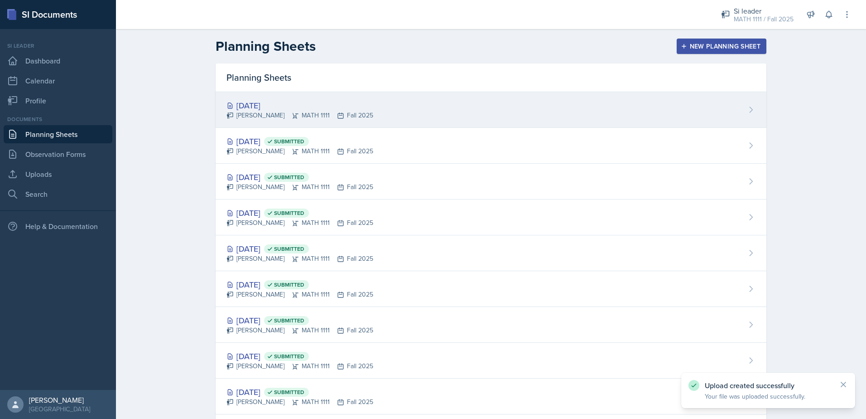
click at [240, 104] on div "[DATE]" at bounding box center [300, 105] width 147 height 12
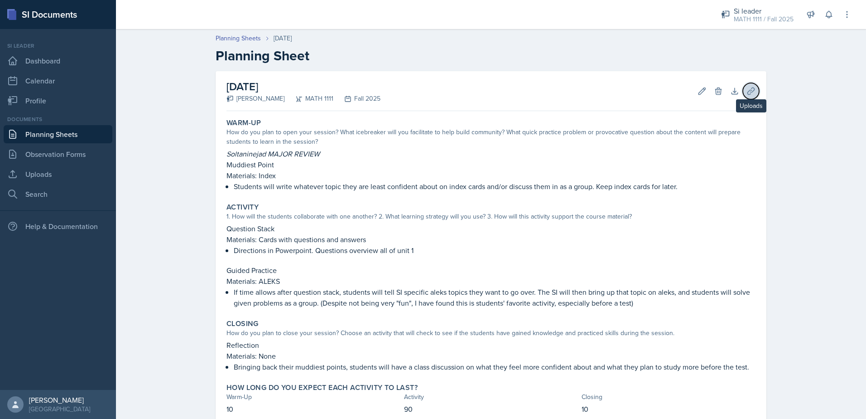
click at [747, 90] on icon at bounding box center [751, 91] width 9 height 9
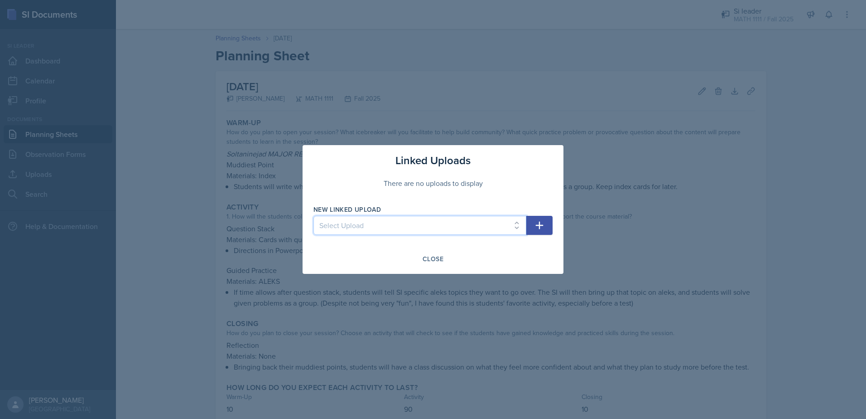
click at [473, 225] on select "Select Upload Mock Session Plan 8/26 Canva PDF 8/28 Canva PDF 8/28 Worksheet 9/…" at bounding box center [419, 225] width 213 height 19
select select "889057b6-0024-42dc-9d9e-fc249cfd0113"
click at [313, 216] on select "Select Upload Mock Session Plan 8/26 Canva PDF 8/28 Canva PDF 8/28 Worksheet 9/…" at bounding box center [419, 225] width 213 height 19
click at [546, 224] on button "button" at bounding box center [539, 225] width 26 height 19
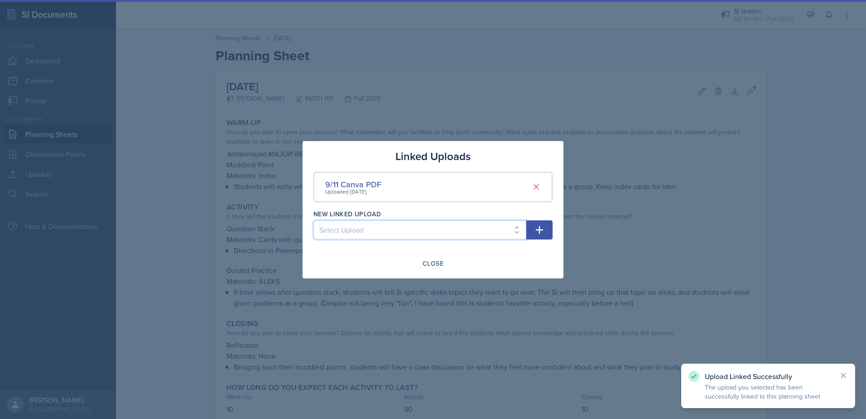
click at [442, 224] on select "Select Upload Mock Session Plan 8/26 Canva PDF 8/28 Canva PDF 8/28 Worksheet 9/…" at bounding box center [419, 229] width 213 height 19
select select "daae2013-61ee-46ee-88d2-69b34d2b75df"
click at [313, 220] on select "Select Upload Mock Session Plan 8/26 Canva PDF 8/28 Canva PDF 8/28 Worksheet 9/…" at bounding box center [419, 229] width 213 height 19
click at [425, 227] on select "Select Upload Mock Session Plan 8/26 Canva PDF 8/28 Canva PDF 8/28 Worksheet 9/…" at bounding box center [419, 229] width 213 height 19
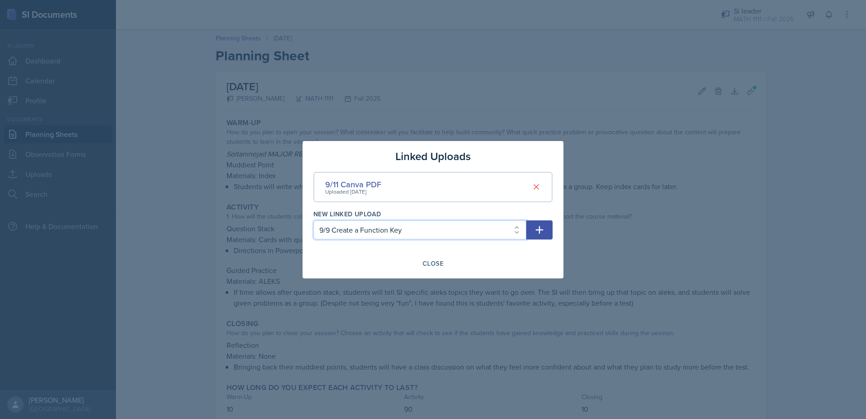
click at [422, 233] on select "Select Upload Mock Session Plan 8/26 Canva PDF 8/28 Canva PDF 8/28 Worksheet 9/…" at bounding box center [419, 229] width 213 height 19
click at [433, 260] on div "Close" at bounding box center [433, 263] width 21 height 7
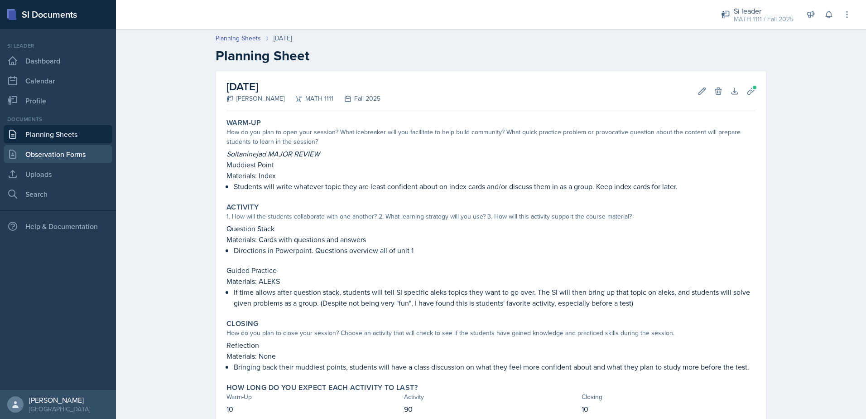
click at [49, 149] on link "Observation Forms" at bounding box center [58, 154] width 109 height 18
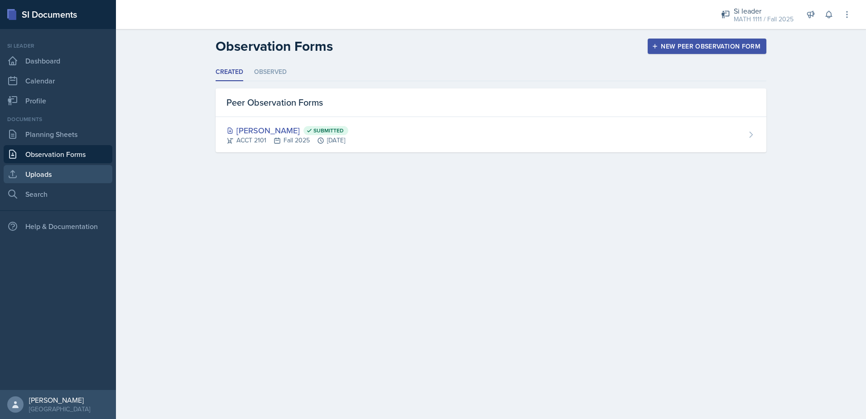
click at [44, 168] on link "Uploads" at bounding box center [58, 174] width 109 height 18
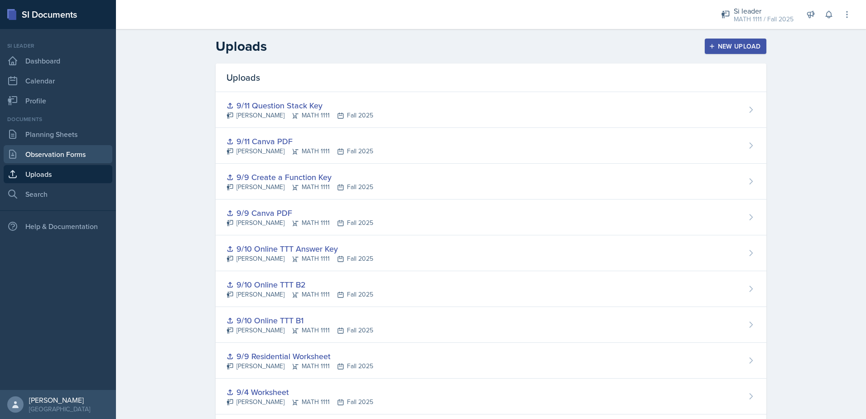
click at [45, 155] on link "Observation Forms" at bounding box center [58, 154] width 109 height 18
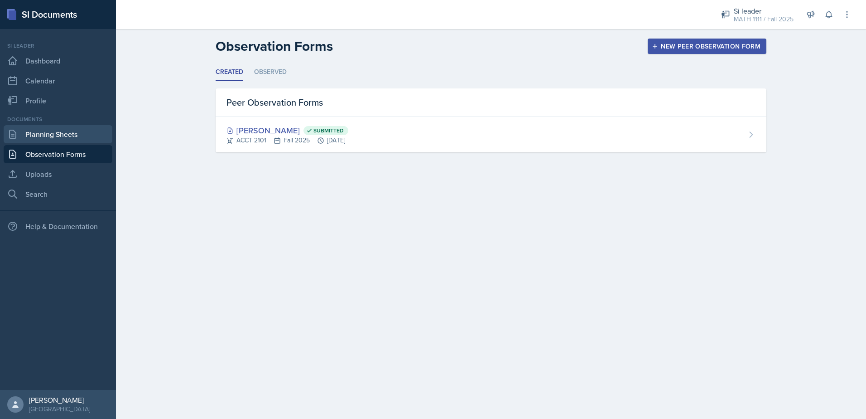
click at [69, 136] on link "Planning Sheets" at bounding box center [58, 134] width 109 height 18
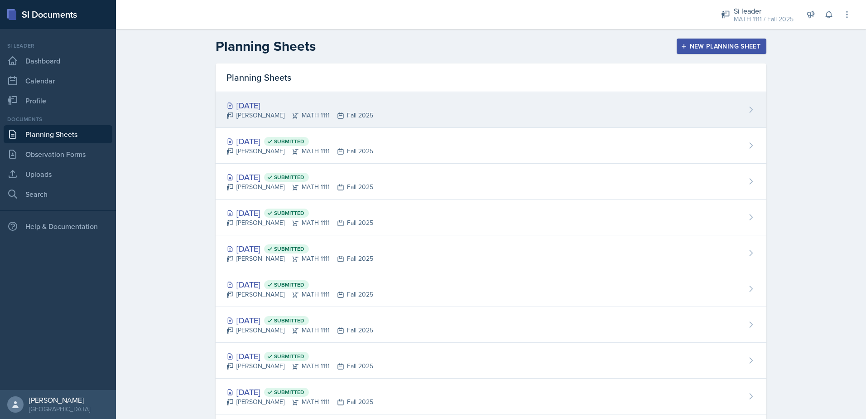
click at [510, 114] on div "Sep 11th, 2025 Alyssa Bryant MATH 1111 Fall 2025" at bounding box center [491, 110] width 551 height 36
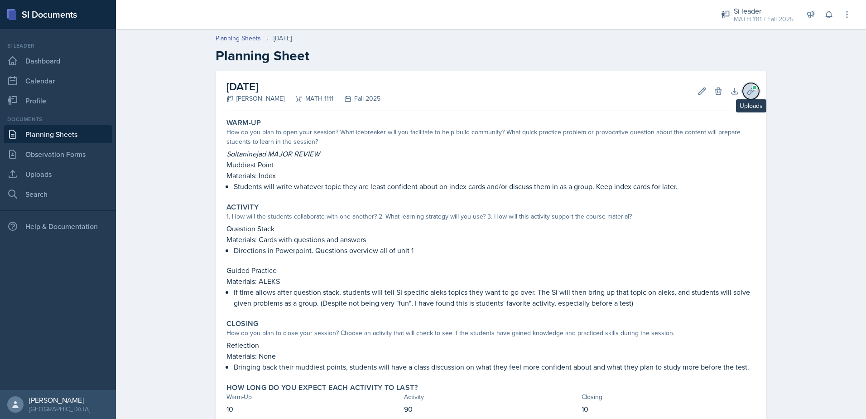
click at [748, 92] on icon at bounding box center [750, 90] width 7 height 7
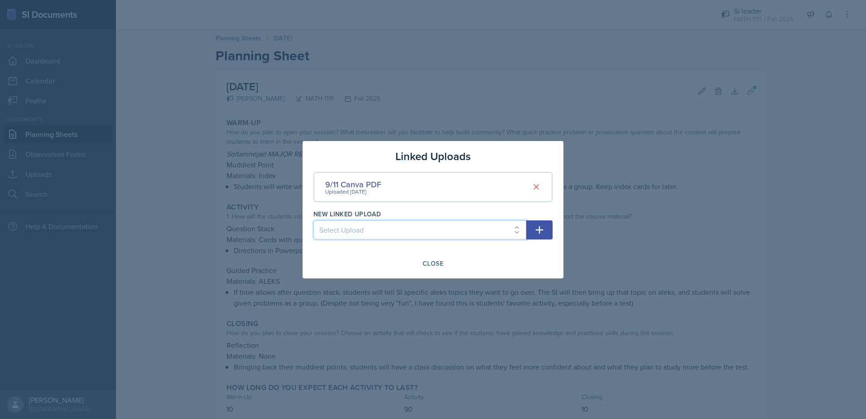
click at [430, 224] on select "Select Upload Mock Session Plan 8/26 Canva PDF 8/28 Canva PDF 8/28 Worksheet 9/…" at bounding box center [419, 229] width 213 height 19
click at [397, 235] on select "Select Upload Mock Session Plan 8/26 Canva PDF 8/28 Canva PDF 8/28 Worksheet 9/…" at bounding box center [419, 229] width 213 height 19
click at [434, 262] on div "Close" at bounding box center [433, 263] width 21 height 7
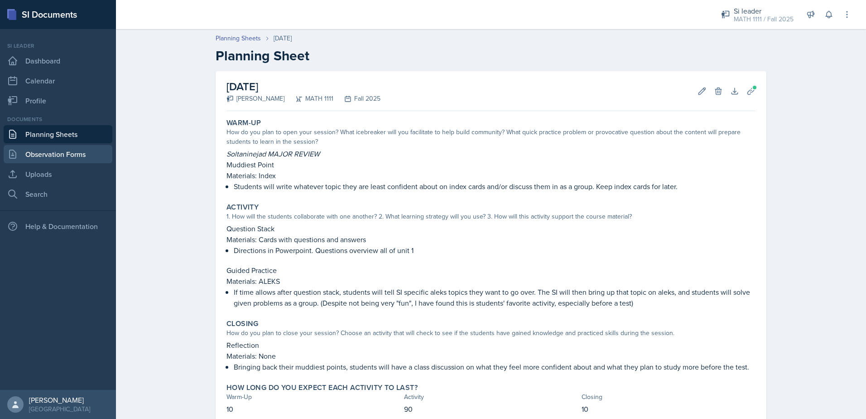
click at [78, 159] on link "Observation Forms" at bounding box center [58, 154] width 109 height 18
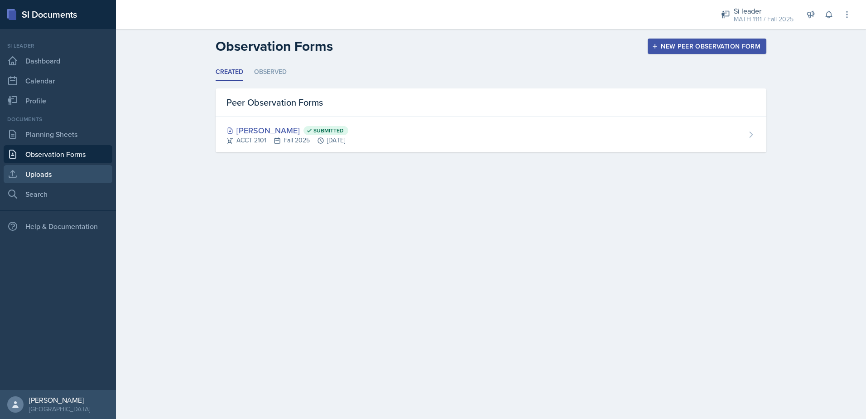
click at [69, 176] on link "Uploads" at bounding box center [58, 174] width 109 height 18
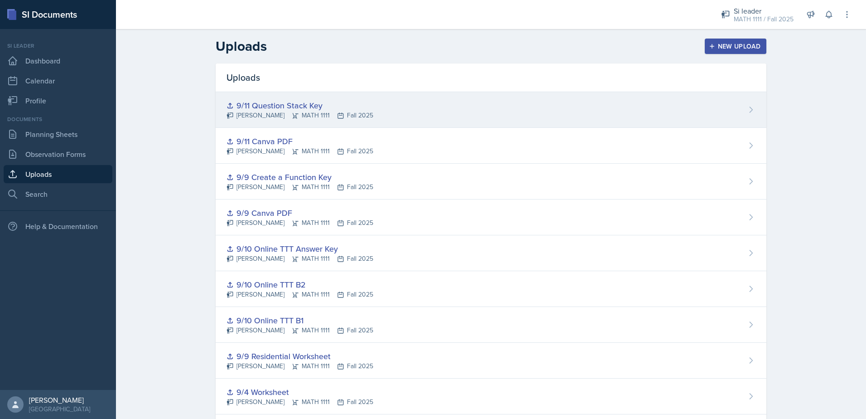
click at [283, 102] on div "9/11 Question Stack Key" at bounding box center [300, 105] width 147 height 12
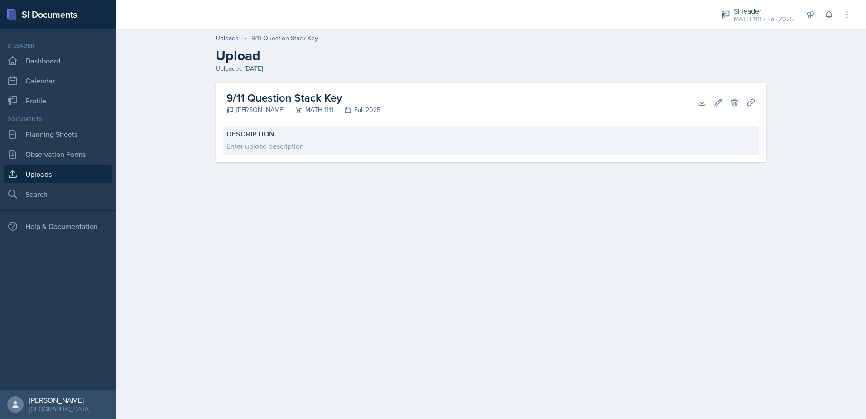
click at [272, 131] on label "Description" at bounding box center [491, 134] width 529 height 9
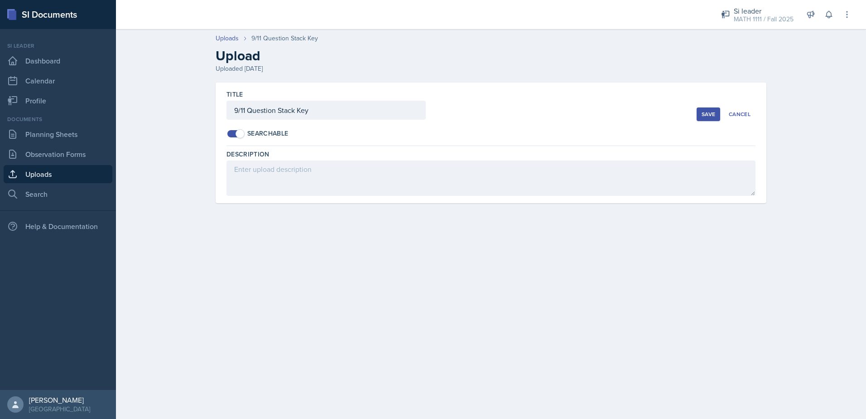
click at [496, 134] on div "Searchable" at bounding box center [462, 134] width 470 height 10
click at [751, 117] on button "Cancel" at bounding box center [740, 114] width 32 height 14
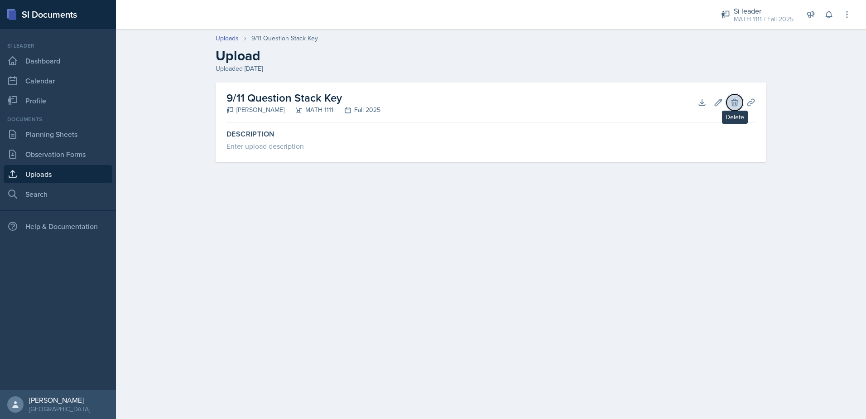
click at [735, 104] on icon at bounding box center [734, 102] width 9 height 9
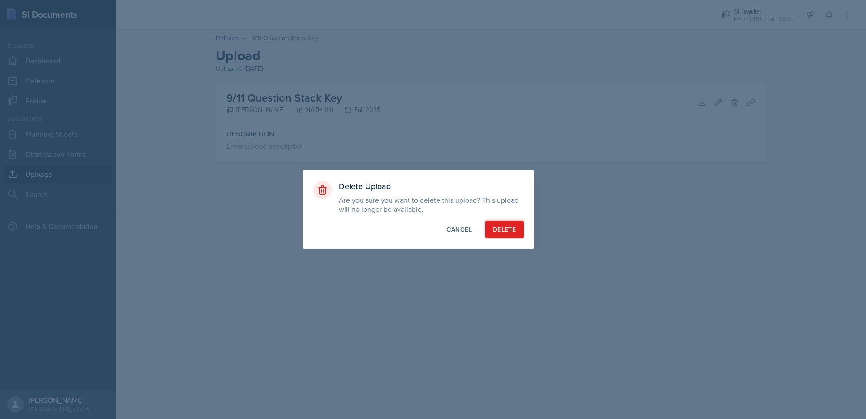
click at [504, 231] on div "Delete" at bounding box center [504, 229] width 23 height 9
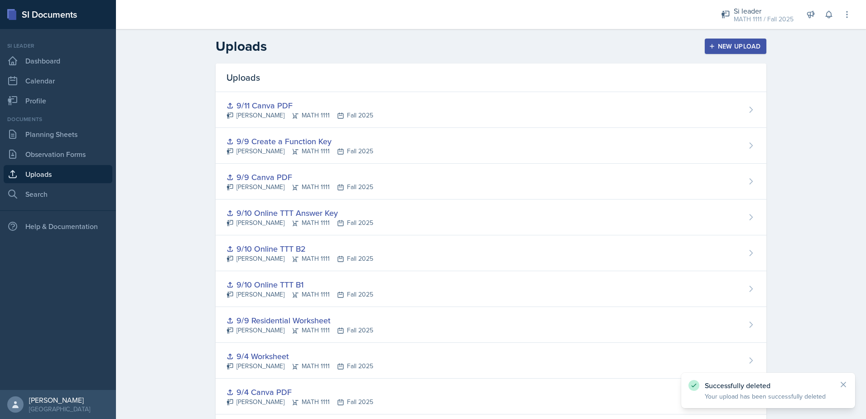
click at [720, 43] on div "New Upload" at bounding box center [736, 46] width 50 height 7
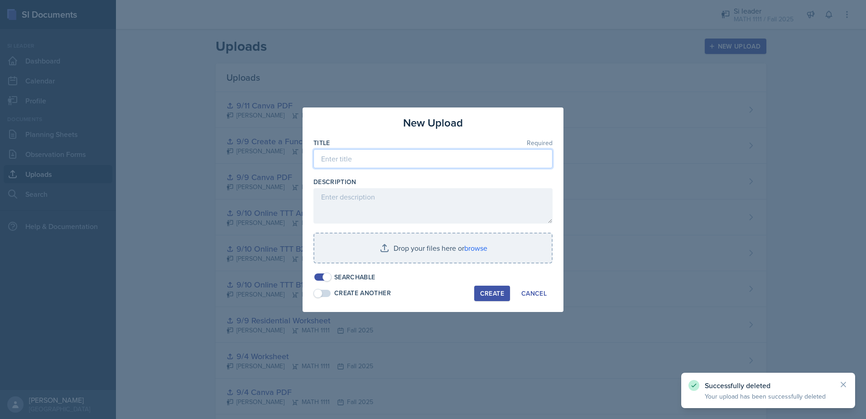
click at [349, 161] on input at bounding box center [432, 158] width 239 height 19
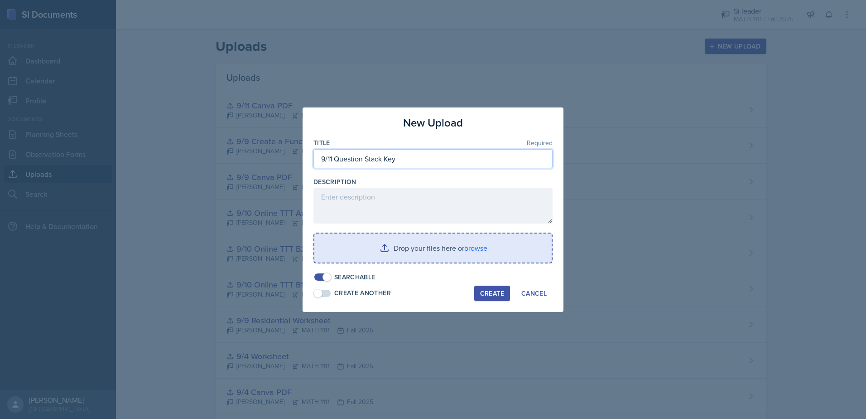
type input "9/11 Question Stack Key"
click at [468, 249] on input "file" at bounding box center [432, 247] width 237 height 29
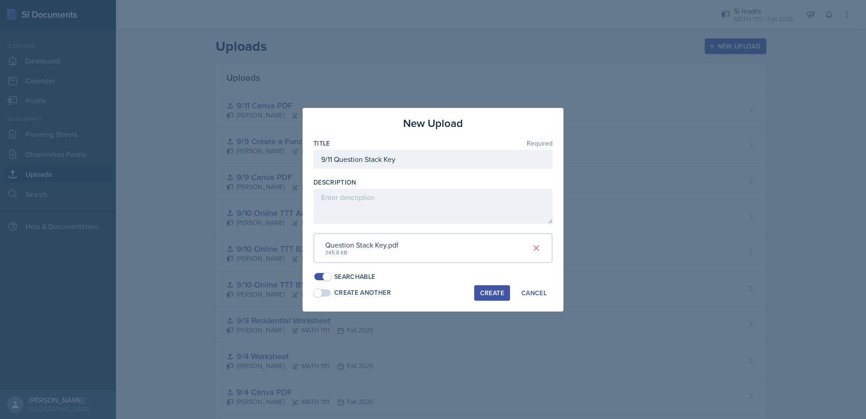
click at [494, 290] on div "Create" at bounding box center [492, 292] width 24 height 7
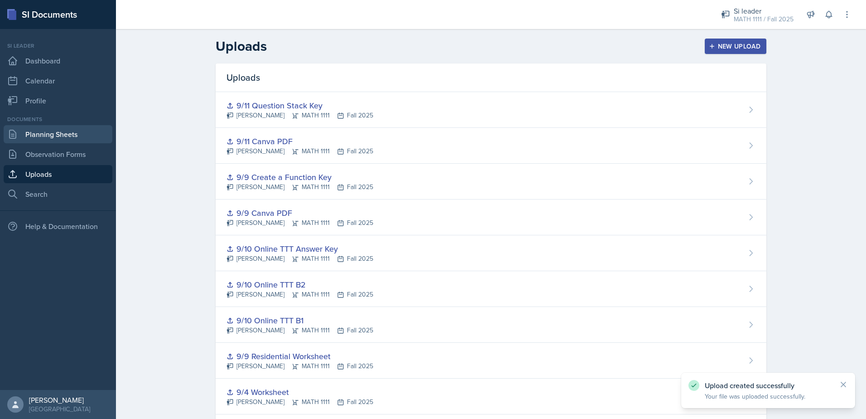
click at [39, 133] on link "Planning Sheets" at bounding box center [58, 134] width 109 height 18
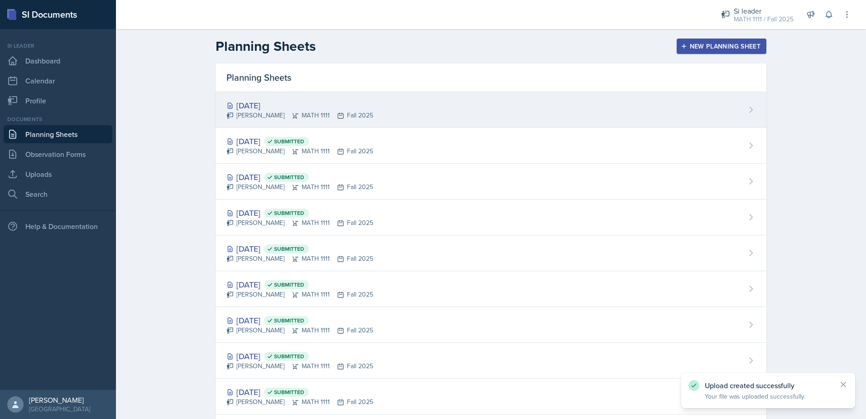
click at [283, 104] on div "[DATE]" at bounding box center [300, 105] width 147 height 12
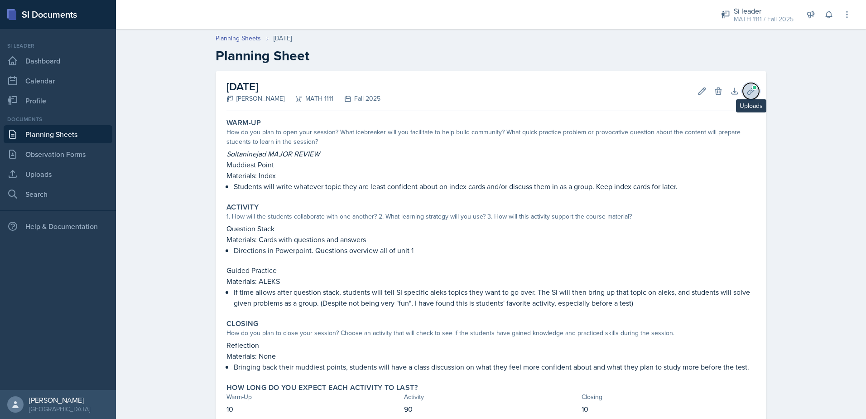
click at [752, 94] on button "Uploads" at bounding box center [751, 91] width 16 height 16
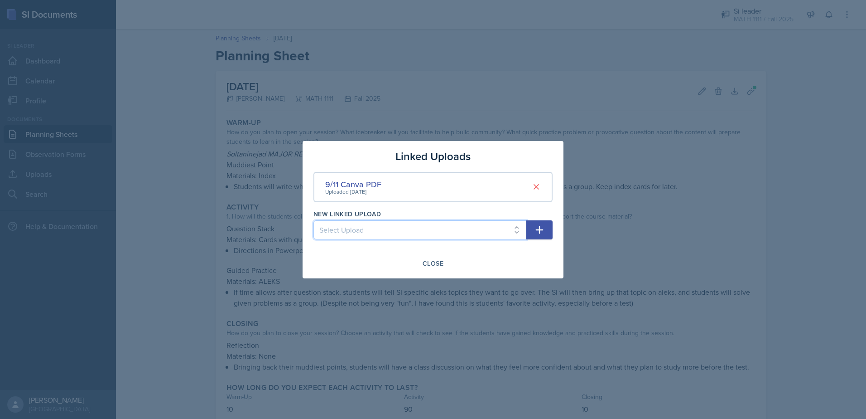
click at [458, 227] on select "Select Upload Mock Session Plan 8/26 Canva PDF 8/28 Canva PDF 8/28 Worksheet 9/…" at bounding box center [419, 229] width 213 height 19
click at [434, 228] on select "Select Upload Mock Session Plan 8/26 Canva PDF 8/28 Canva PDF 8/28 Worksheet 9/…" at bounding box center [419, 229] width 213 height 19
select select "939dceb2-2191-4cbf-bb64-d964cf18585b"
click at [313, 220] on select "Select Upload Mock Session Plan 8/26 Canva PDF 8/28 Canva PDF 8/28 Worksheet 9/…" at bounding box center [419, 229] width 213 height 19
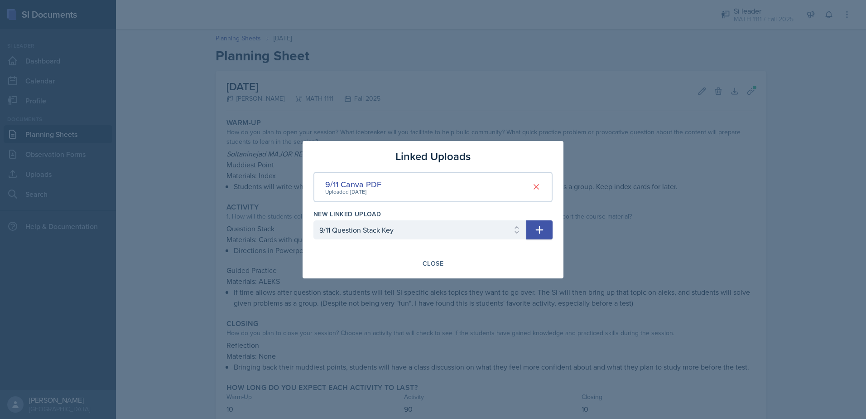
click at [540, 226] on icon "button" at bounding box center [539, 229] width 11 height 11
select select
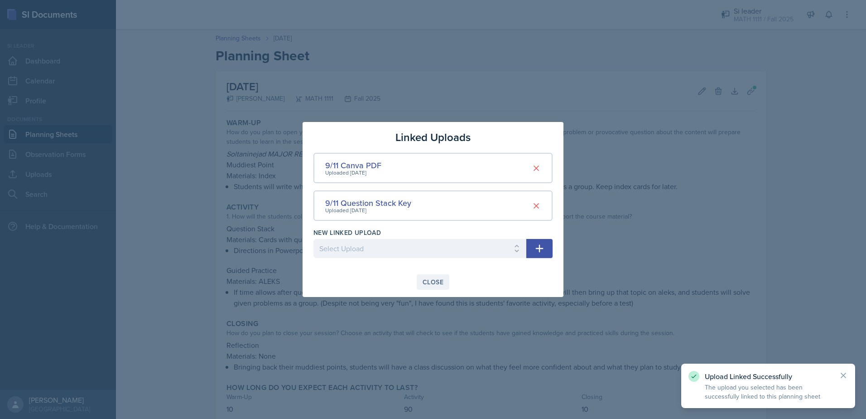
click at [426, 280] on div "Close" at bounding box center [433, 281] width 21 height 7
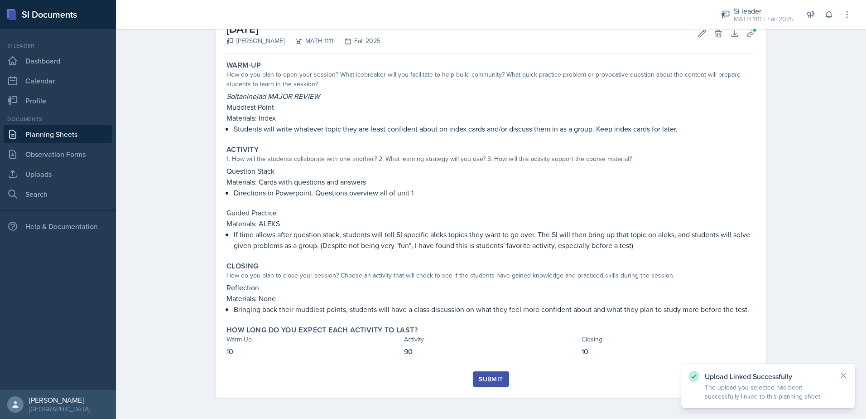
scroll to position [58, 0]
click at [492, 381] on div "Submit" at bounding box center [491, 378] width 24 height 7
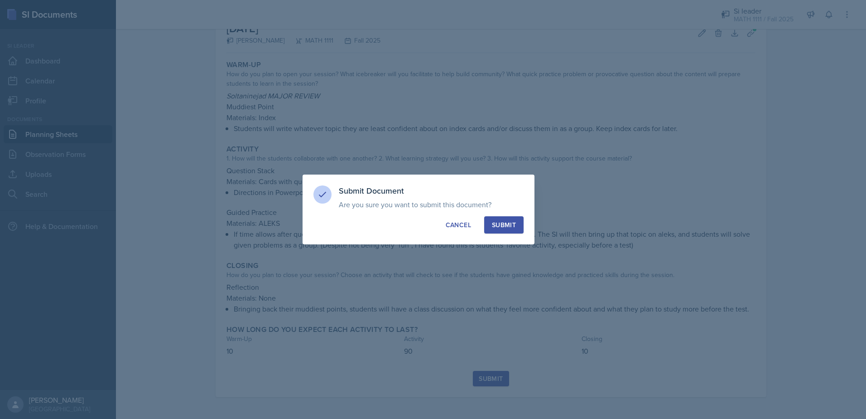
click at [499, 224] on div "Submit" at bounding box center [504, 224] width 24 height 9
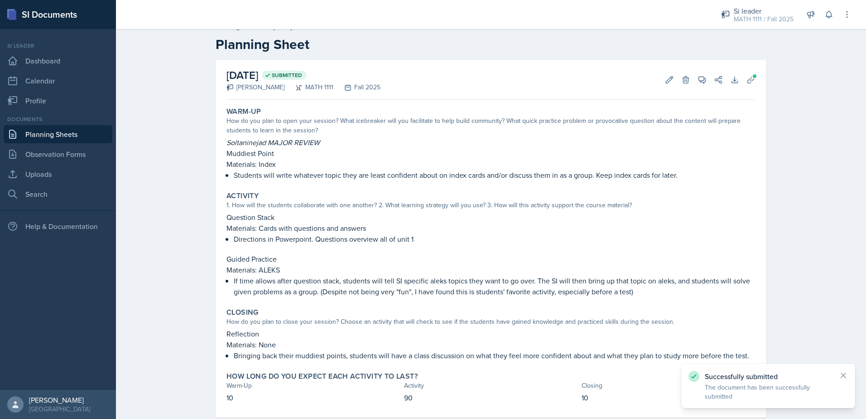
scroll to position [0, 0]
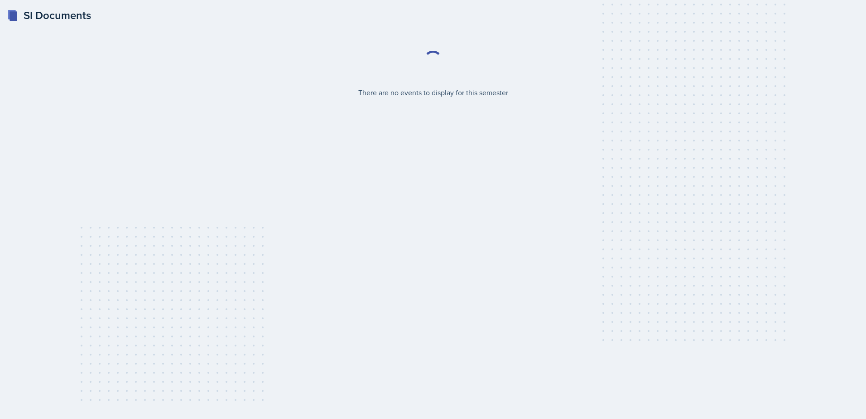
select select "2bed604d-1099-4043-b1bc-2365e8740244"
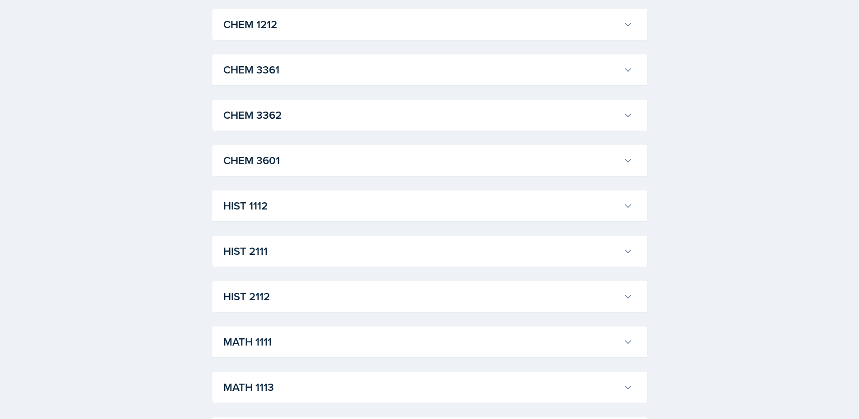
scroll to position [634, 0]
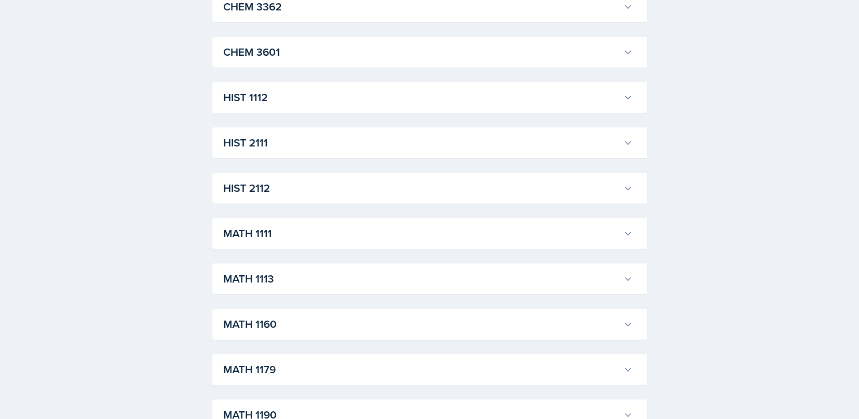
click at [275, 234] on h3 "MATH 1111" at bounding box center [421, 233] width 397 height 16
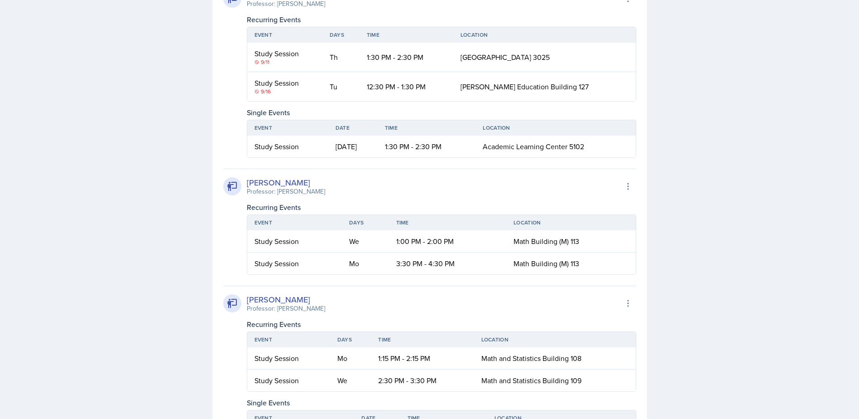
scroll to position [1586, 0]
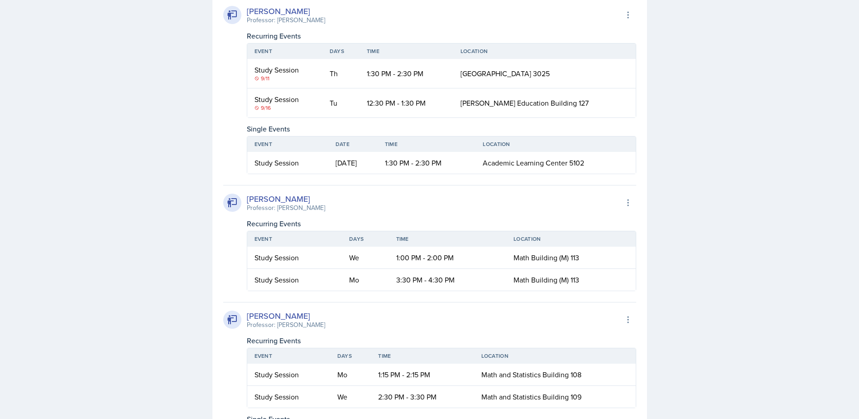
click at [655, 105] on div "Select Semester Fall 2025 Summer 2025 Spring 2025 Fall 2024 Summer 2024 Spring …" at bounding box center [430, 356] width 464 height 3841
